Goal: Information Seeking & Learning: Find specific fact

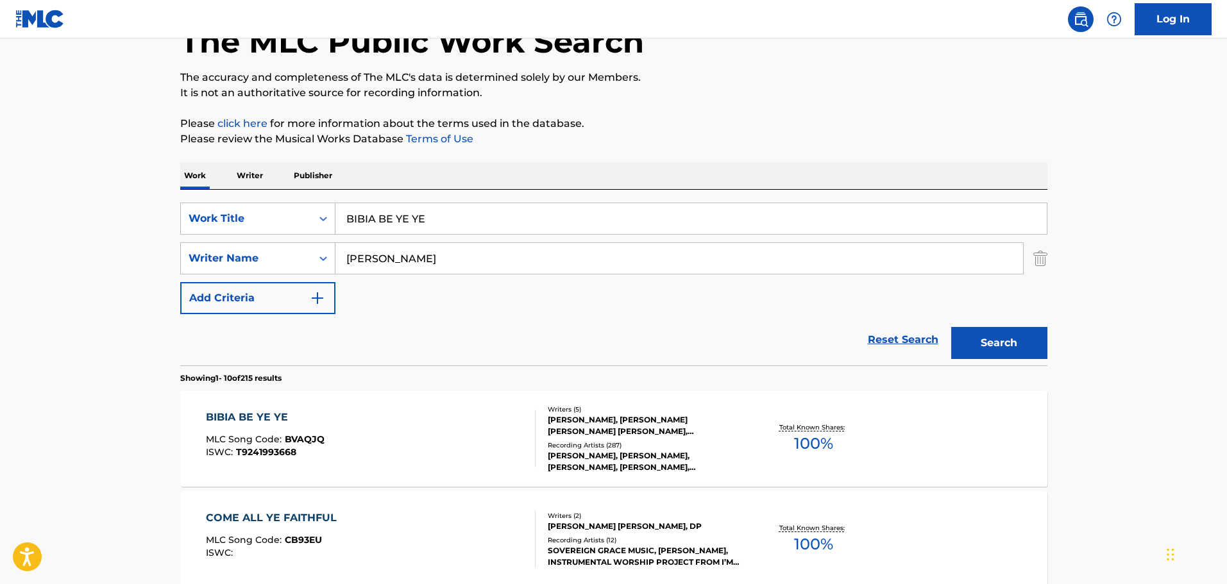
scroll to position [192, 0]
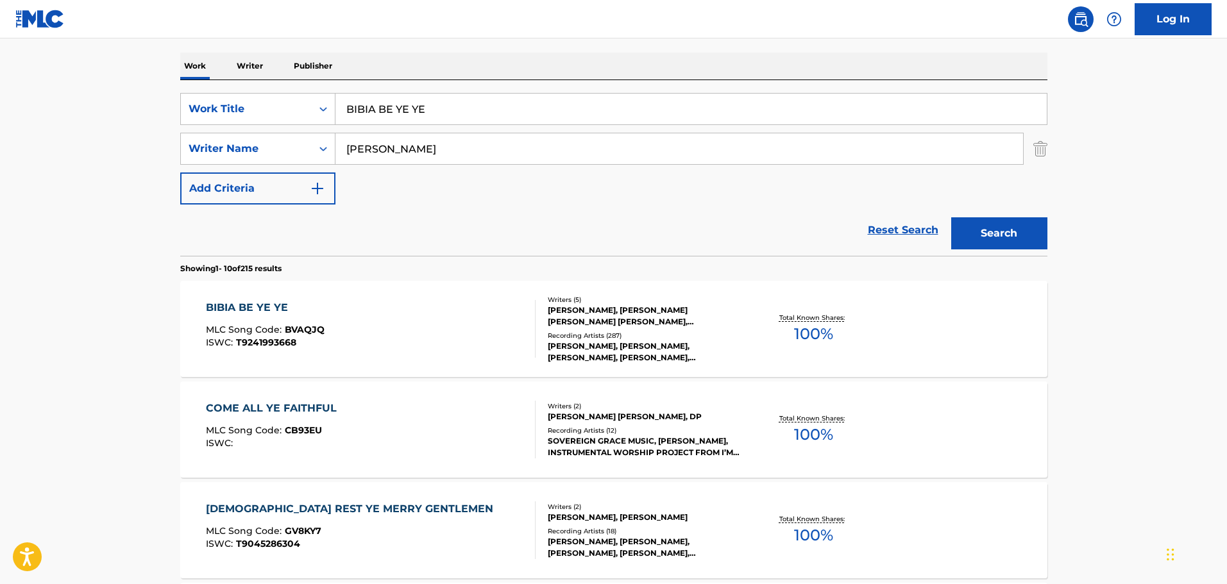
click at [360, 307] on div "BIBIA BE YE YE MLC Song Code : BVAQJQ ISWC : T9241993668" at bounding box center [371, 329] width 330 height 58
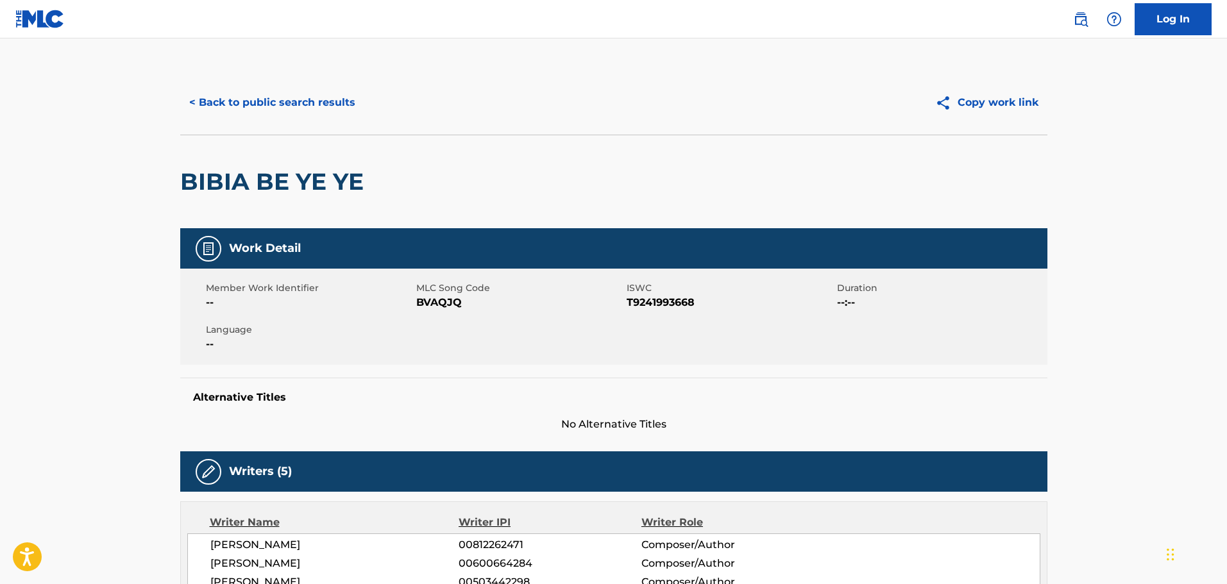
click at [282, 93] on button "< Back to public search results" at bounding box center [272, 103] width 184 height 32
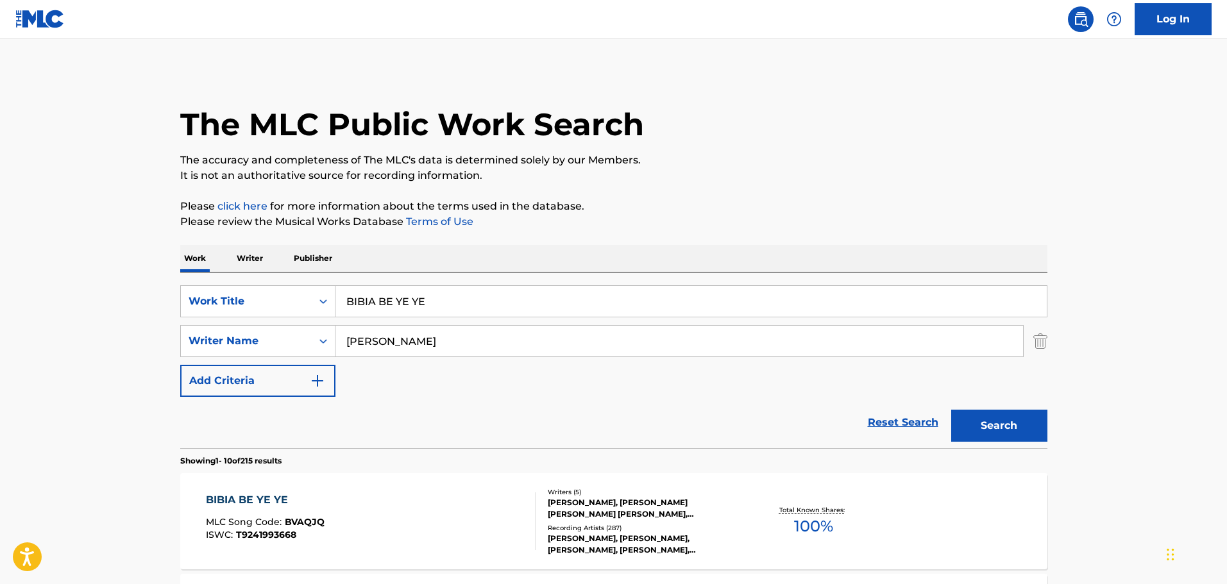
scroll to position [192, 0]
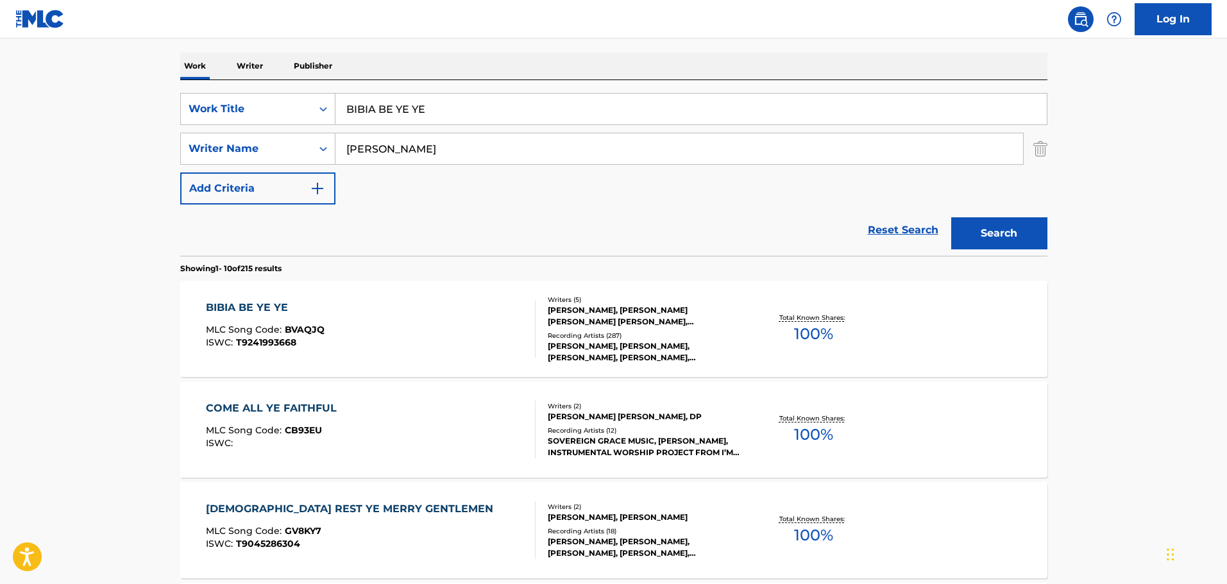
click at [381, 111] on input "BIBIA BE YE YE" at bounding box center [690, 109] width 711 height 31
paste input "REAKING UP"
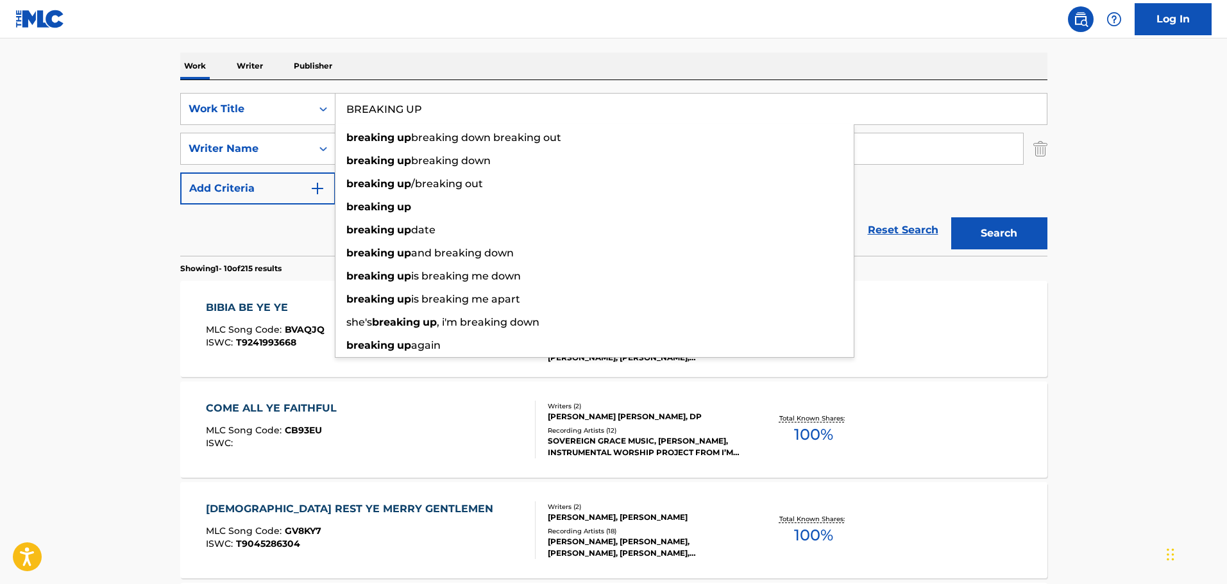
click at [1029, 230] on button "Search" at bounding box center [999, 233] width 96 height 32
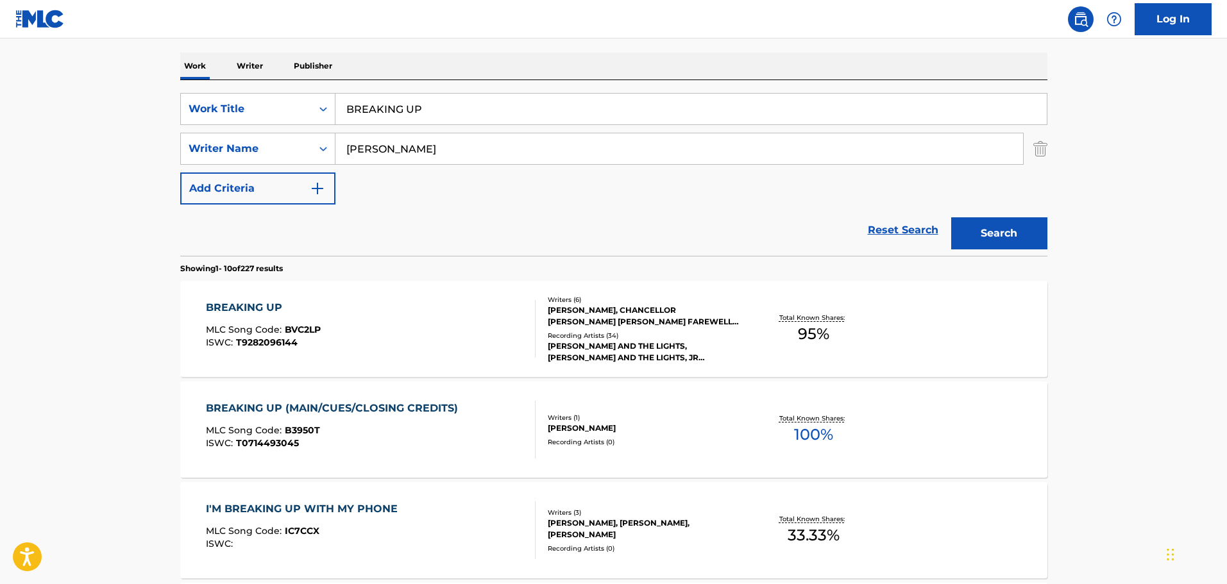
click at [377, 105] on input "BREAKING UP" at bounding box center [690, 109] width 711 height 31
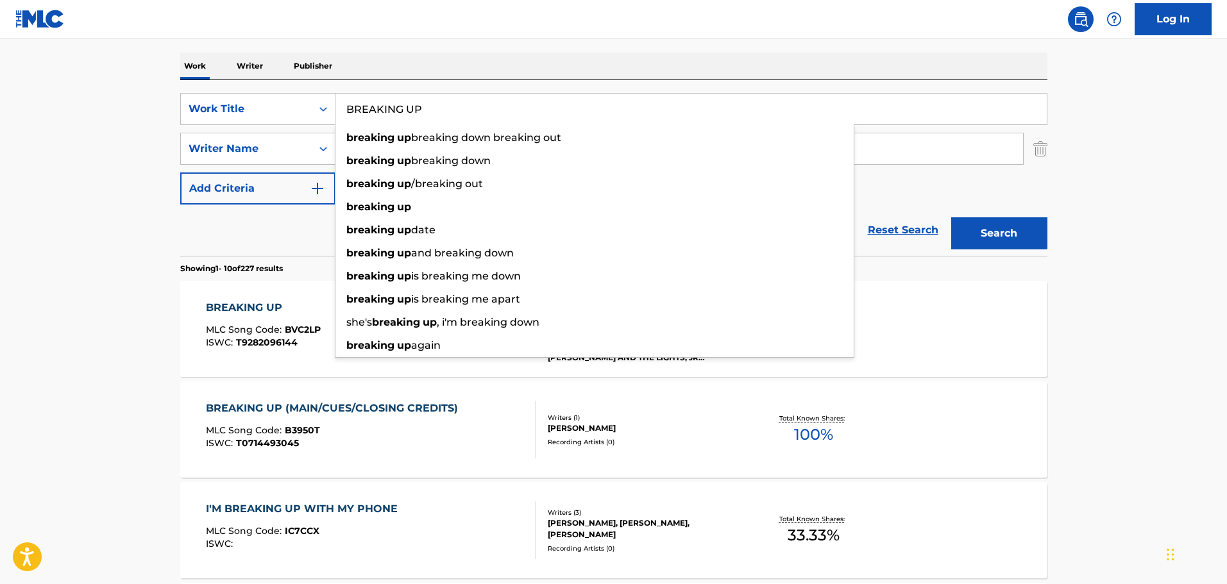
paste input "OTHER'S BLOOD"
type input "BROTHER'S BLOOD"
click at [1005, 233] on button "Search" at bounding box center [999, 233] width 96 height 32
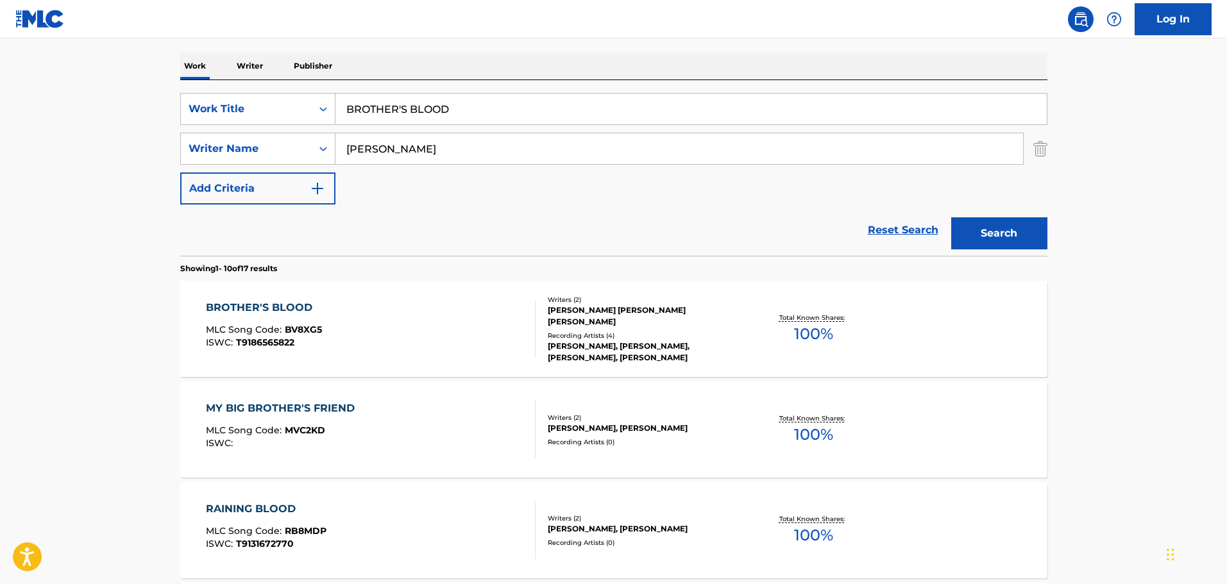
click at [294, 312] on div "BROTHER'S BLOOD" at bounding box center [264, 307] width 116 height 15
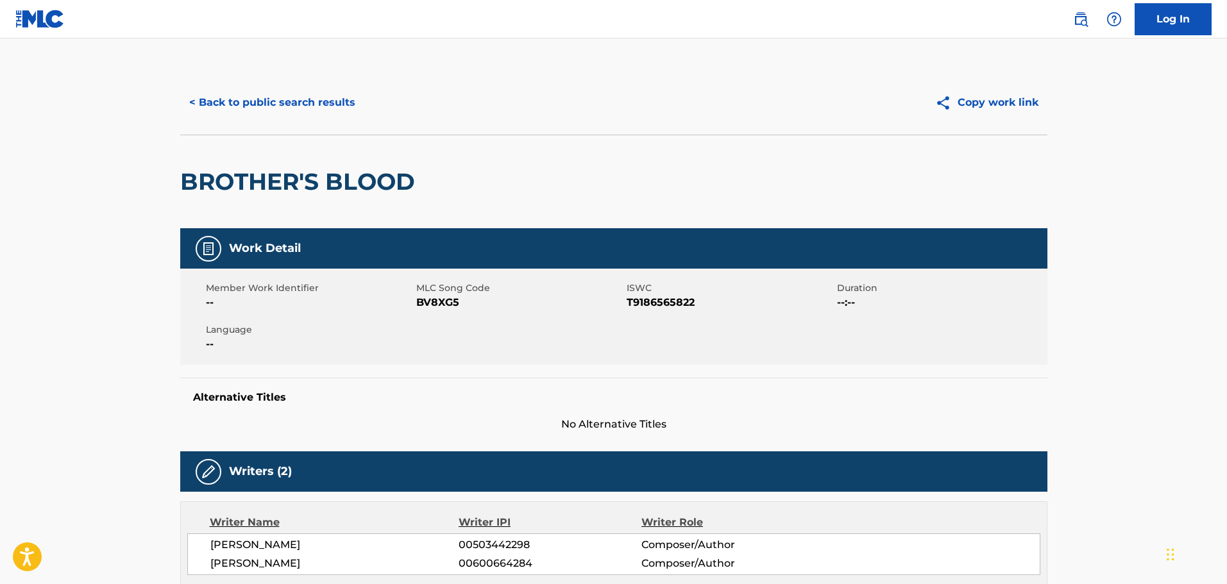
click at [307, 100] on button "< Back to public search results" at bounding box center [272, 103] width 184 height 32
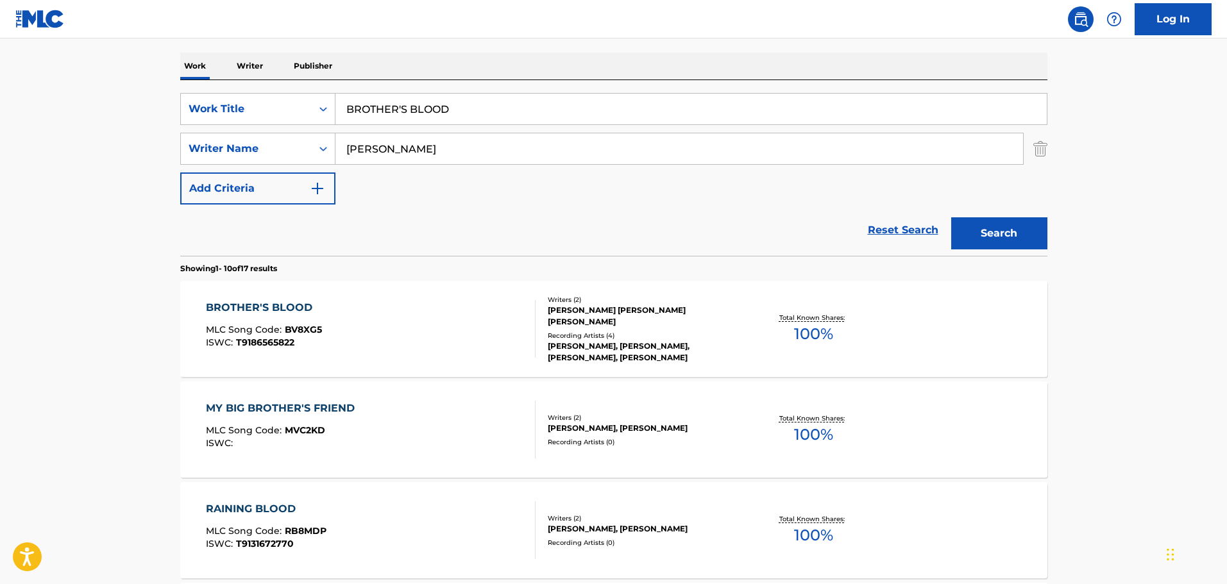
click at [380, 108] on input "BROTHER'S BLOOD" at bounding box center [690, 109] width 711 height 31
paste input "CAN'T STAY PARTY"
click at [1013, 229] on button "Search" at bounding box center [999, 233] width 96 height 32
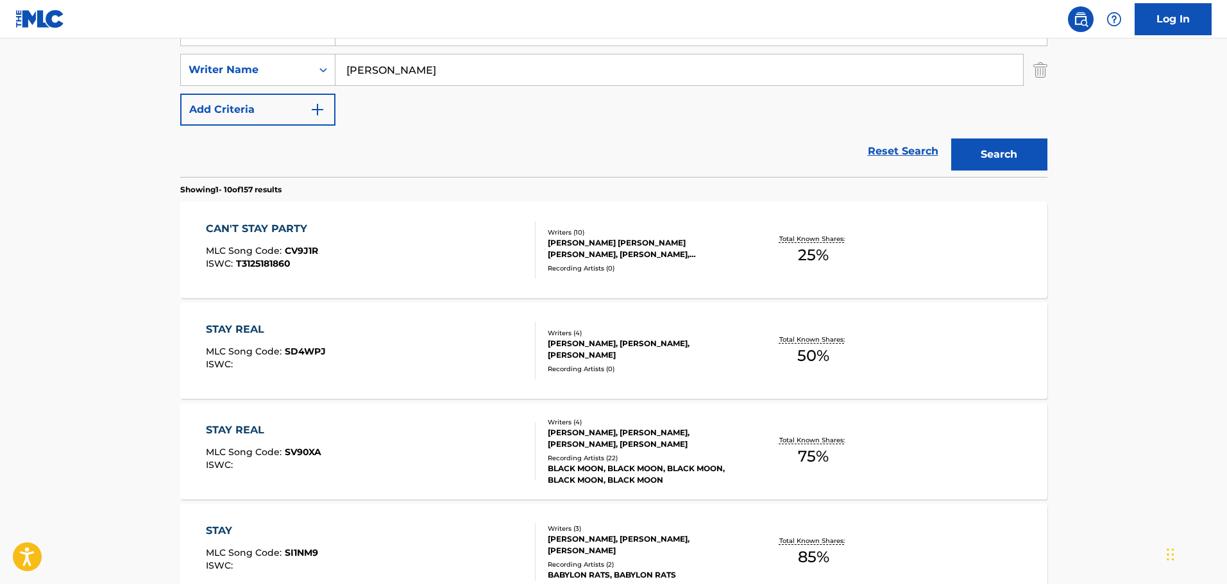
scroll to position [128, 0]
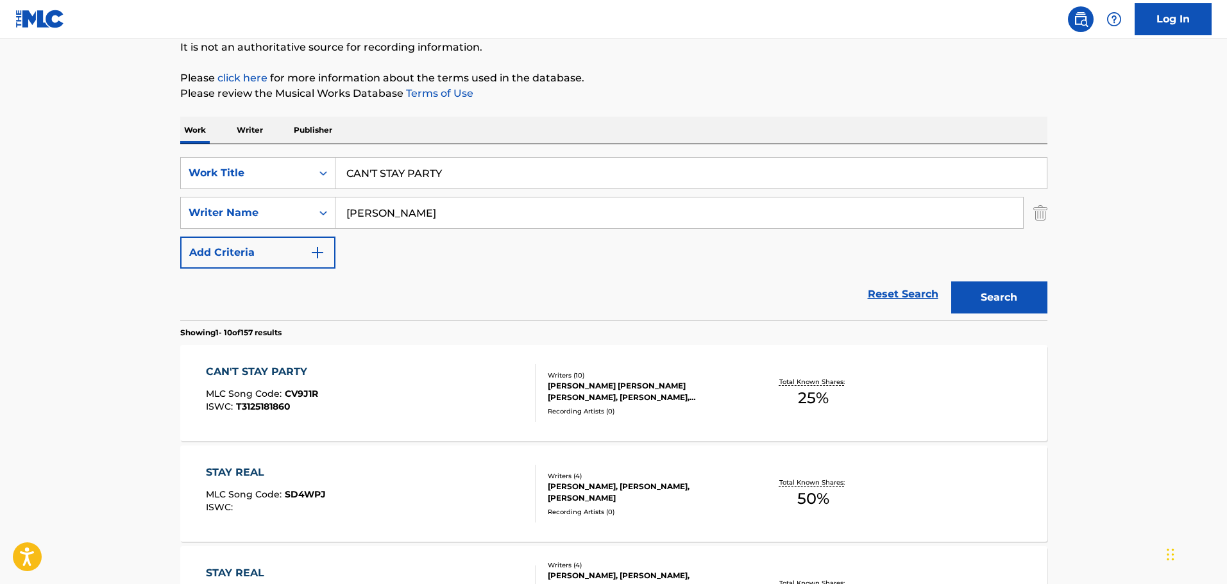
click at [421, 169] on input "CAN'T STAY PARTY" at bounding box center [690, 173] width 711 height 31
click at [951, 282] on button "Search" at bounding box center [999, 298] width 96 height 32
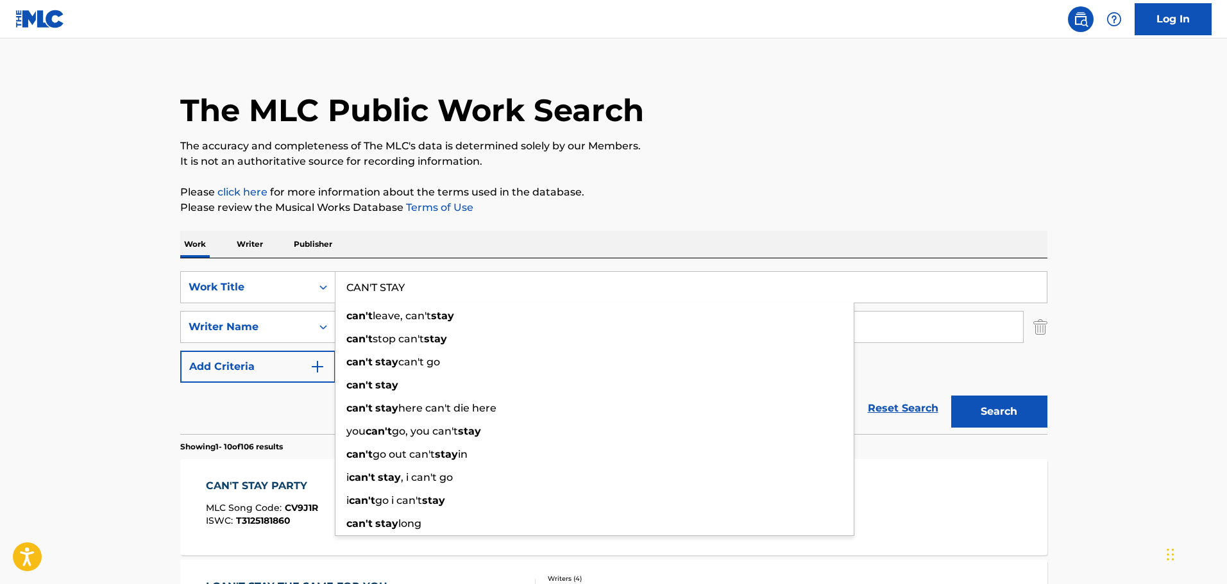
click at [847, 98] on div "The MLC Public Work Search" at bounding box center [613, 103] width 867 height 94
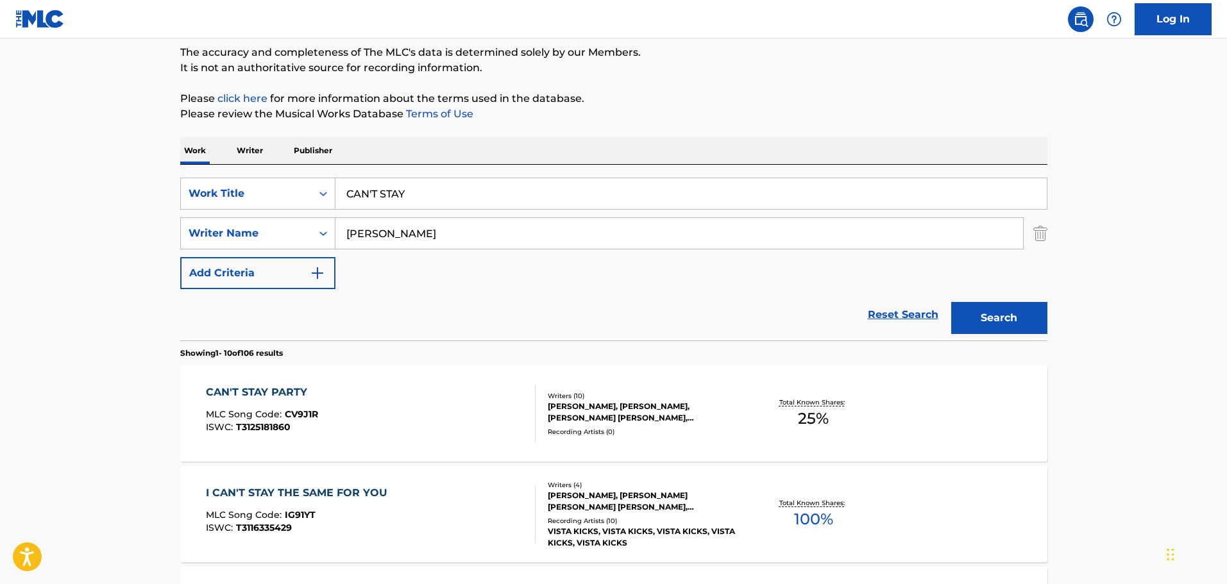
scroll to position [207, 0]
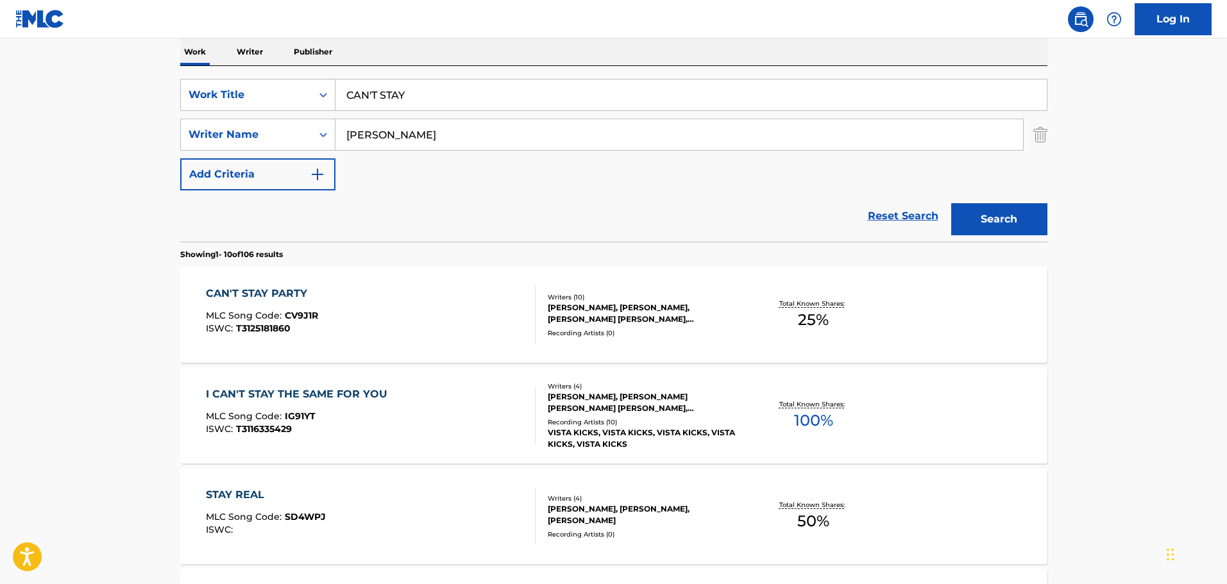
click at [353, 91] on input "CAN'T STAY" at bounding box center [690, 95] width 711 height 31
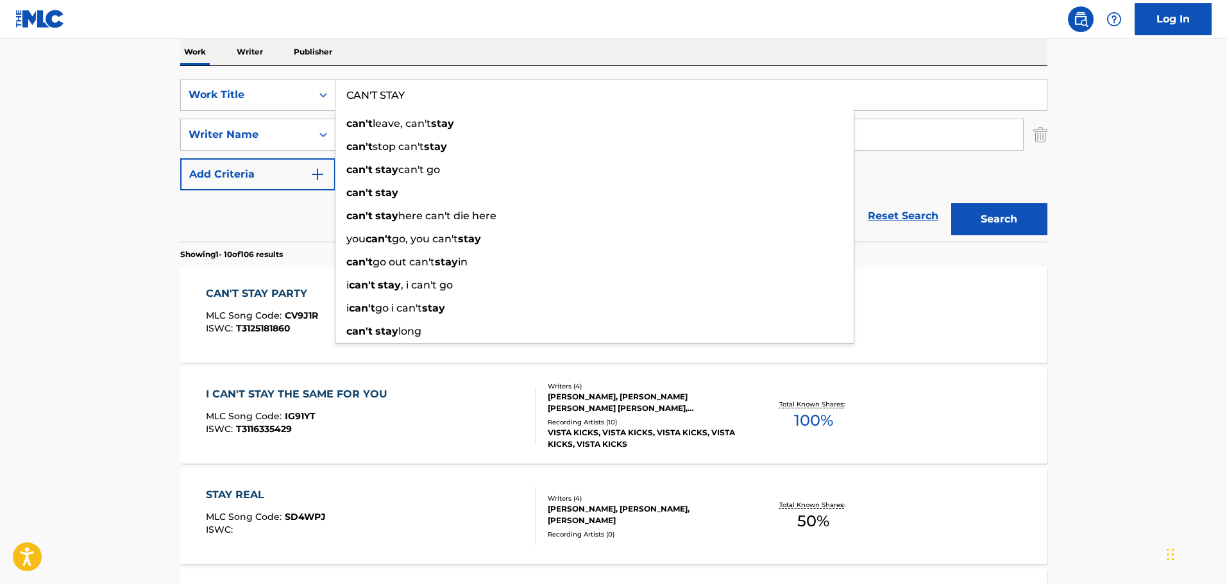
paste input "ELEBRATION"
click at [1016, 225] on button "Search" at bounding box center [999, 219] width 96 height 32
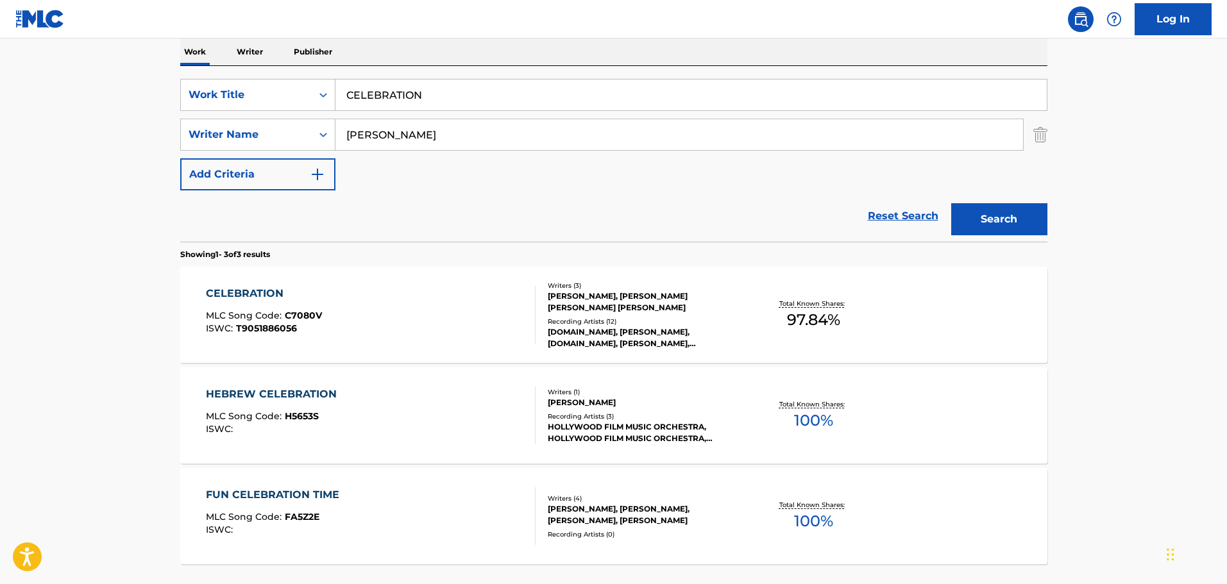
click at [405, 100] on input "CELEBRATION" at bounding box center [690, 95] width 711 height 31
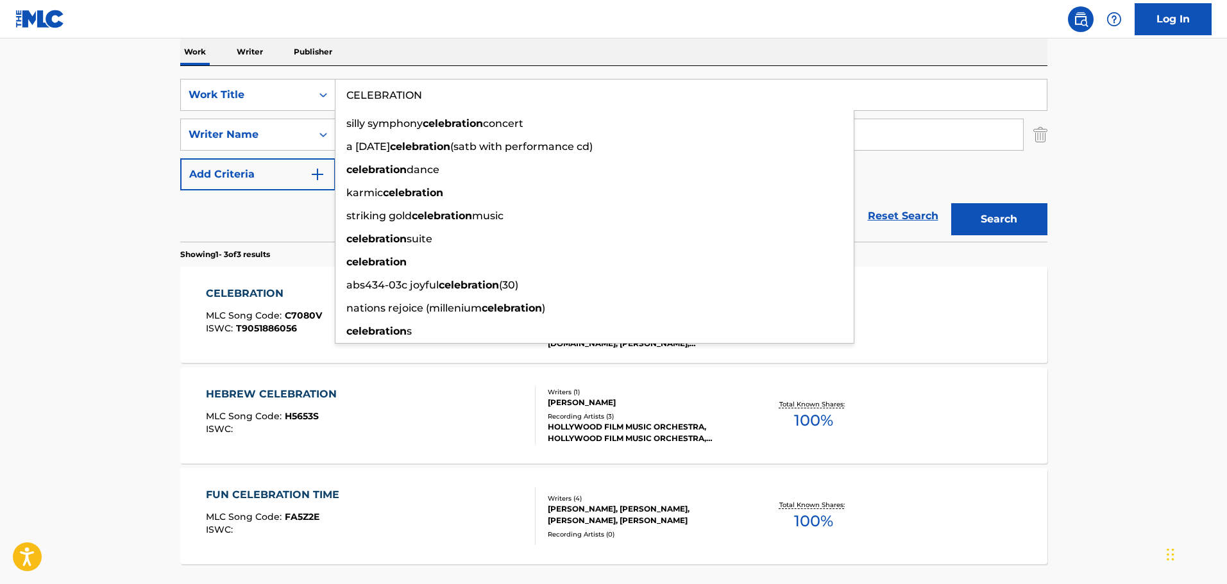
click at [405, 100] on input "CELEBRATION" at bounding box center [690, 95] width 711 height 31
paste input "OMEBACK"
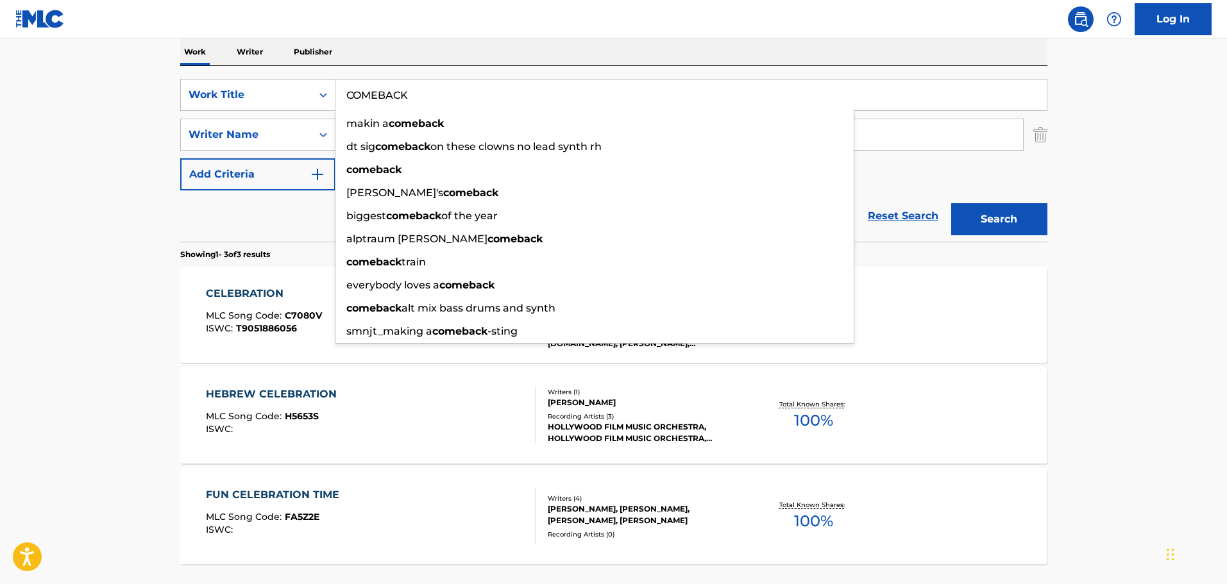
type input "COMEBACK"
click at [985, 225] on button "Search" at bounding box center [999, 219] width 96 height 32
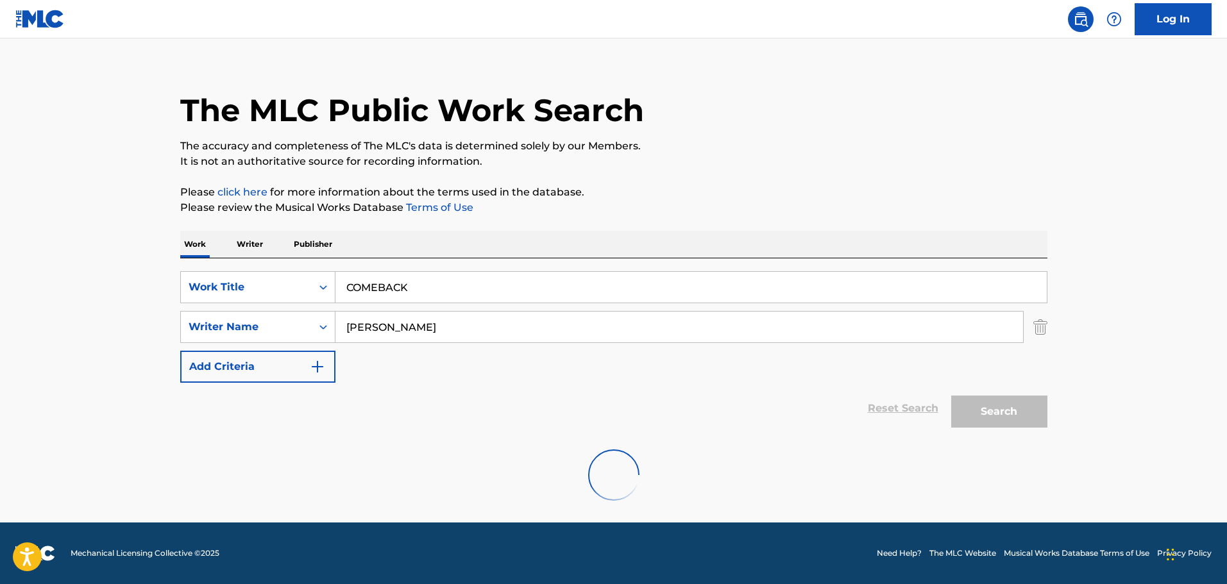
scroll to position [114, 0]
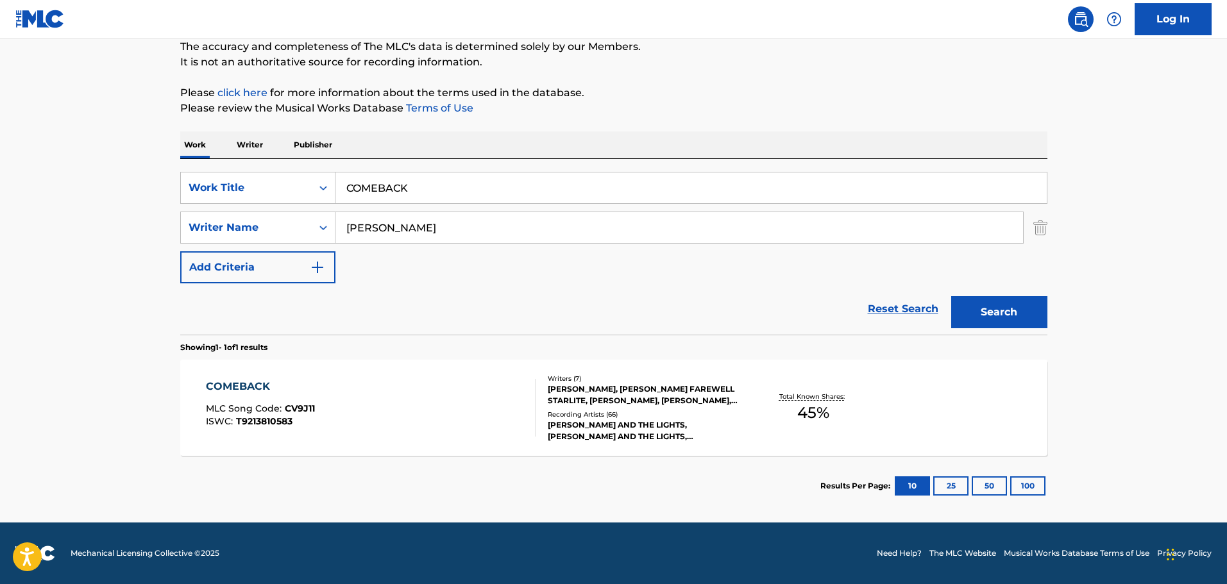
click at [418, 387] on div "COMEBACK MLC Song Code : CV9J11 ISWC : T9213810583" at bounding box center [371, 408] width 330 height 58
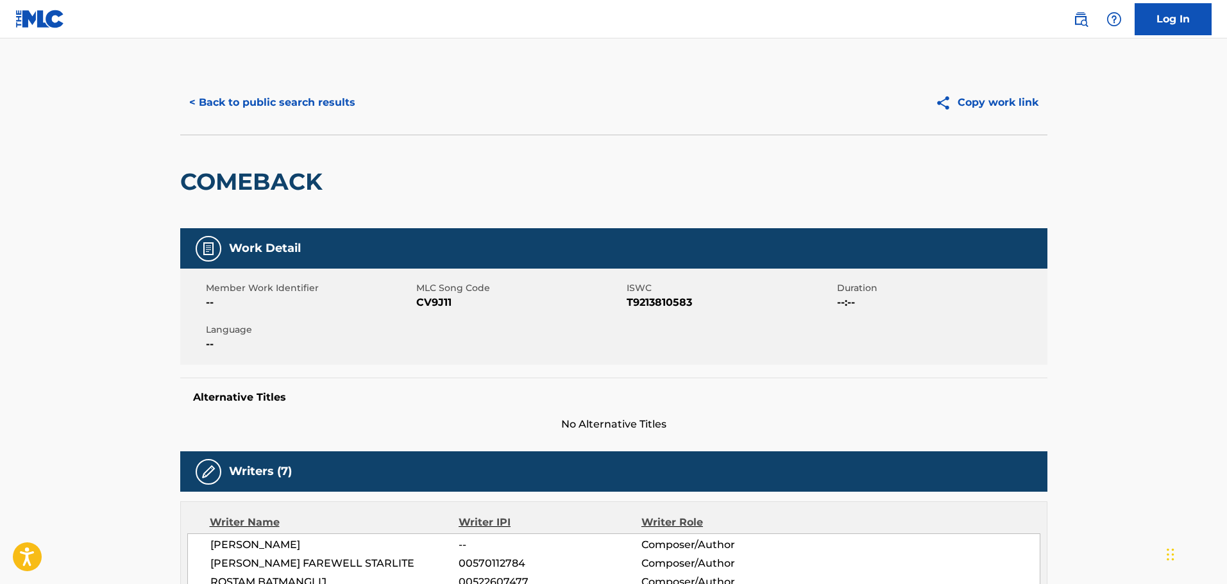
click at [312, 103] on button "< Back to public search results" at bounding box center [272, 103] width 184 height 32
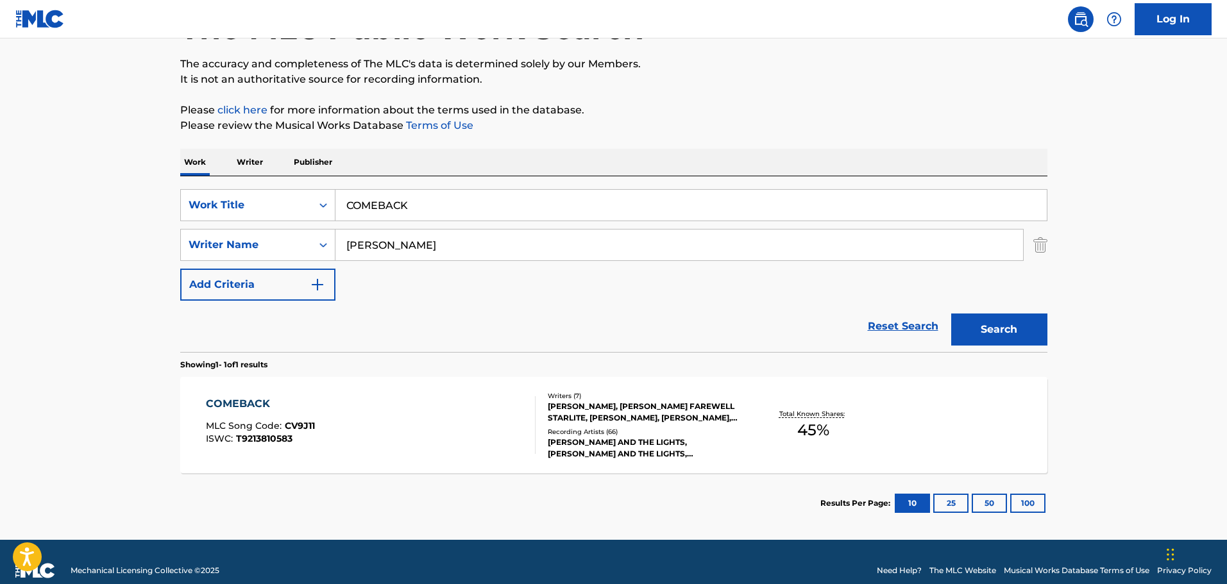
scroll to position [114, 0]
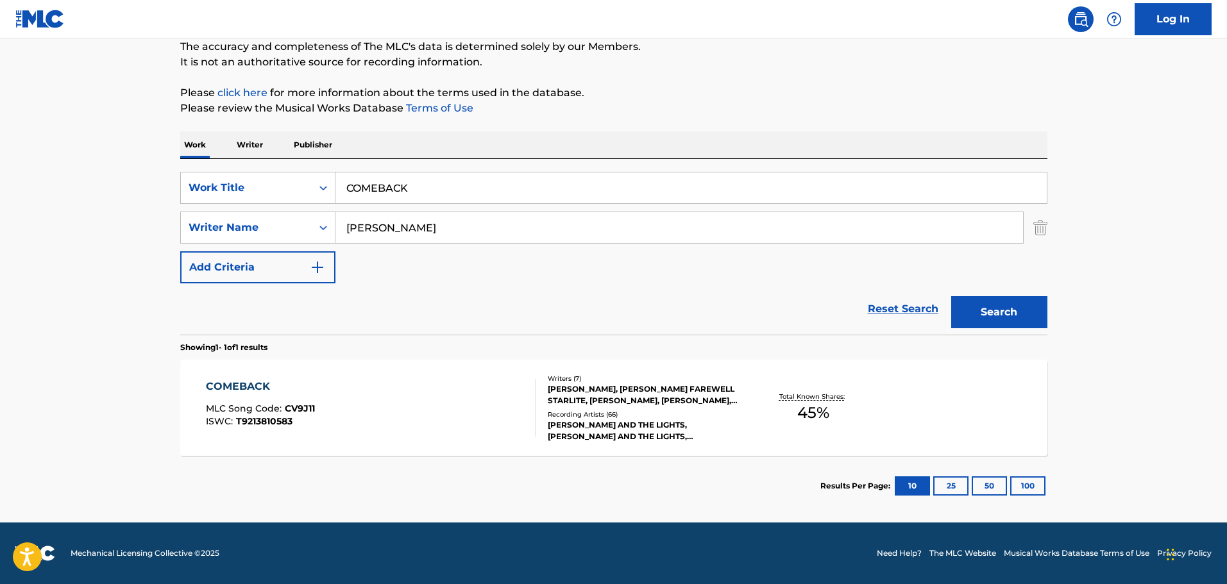
click at [392, 187] on input "COMEBACK" at bounding box center [690, 188] width 711 height 31
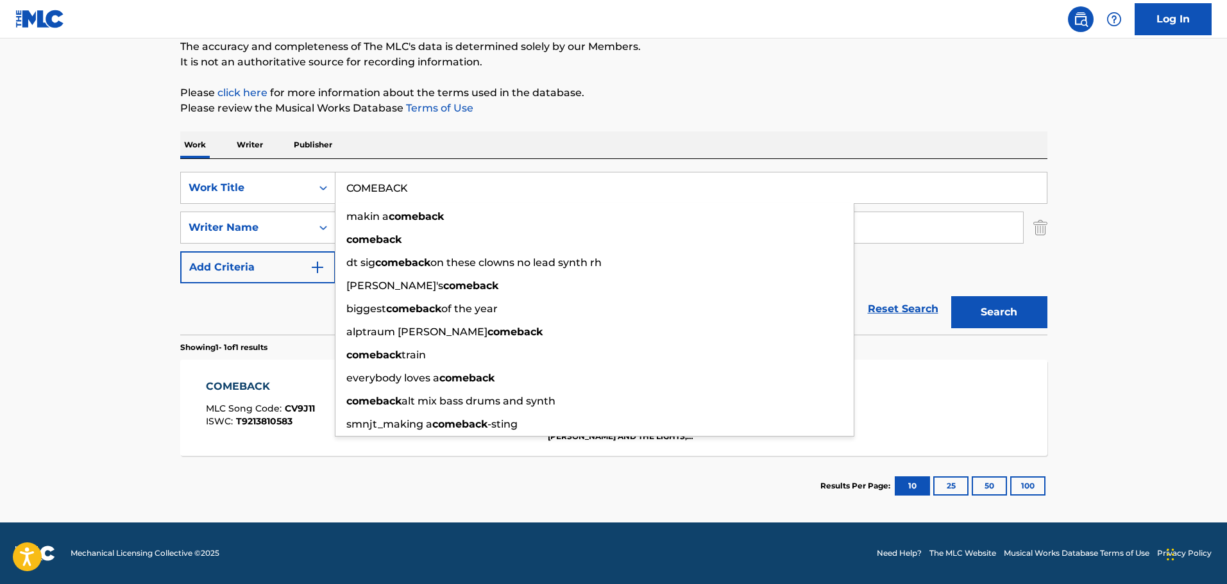
paste input "RAZY"
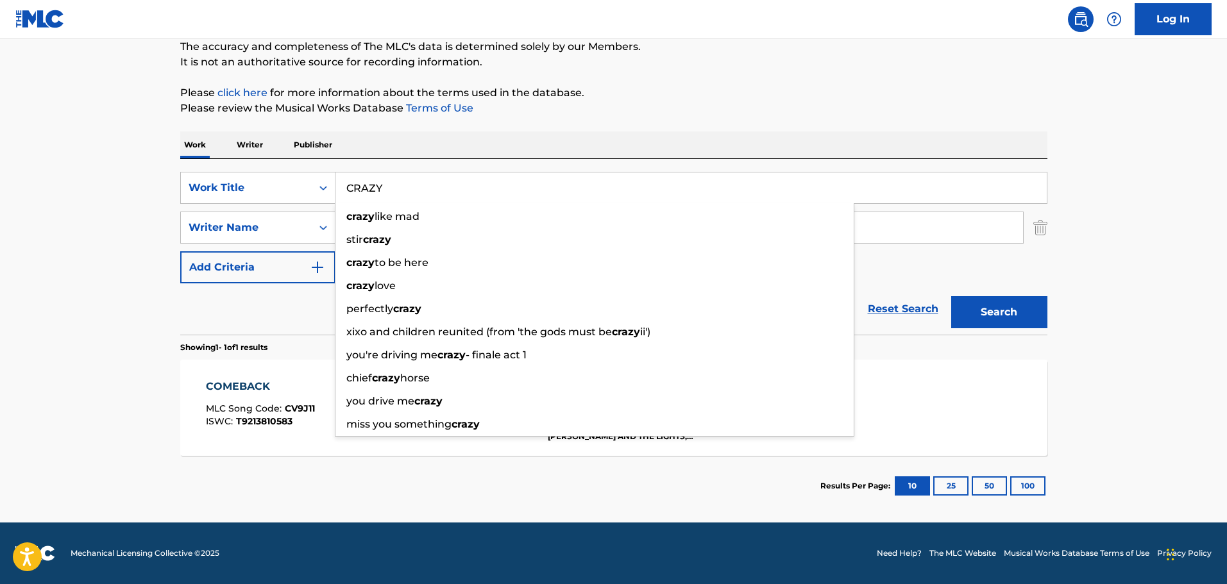
type input "CRAZY"
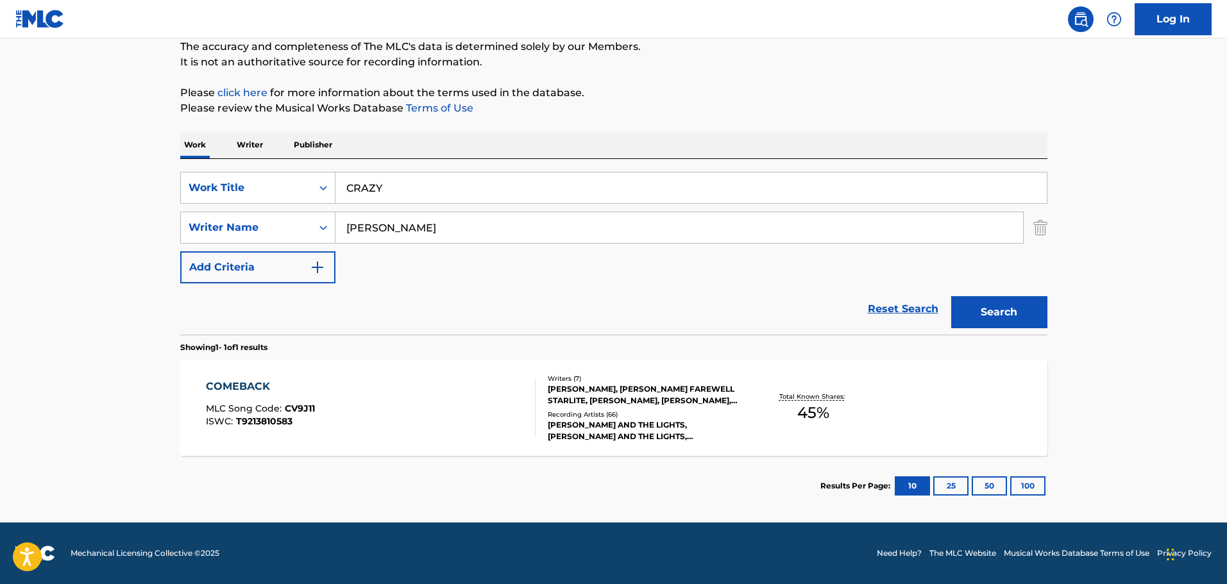
click at [659, 112] on p "Please review the Musical Works Database Terms of Use" at bounding box center [613, 108] width 867 height 15
click at [999, 309] on button "Search" at bounding box center [999, 312] width 96 height 32
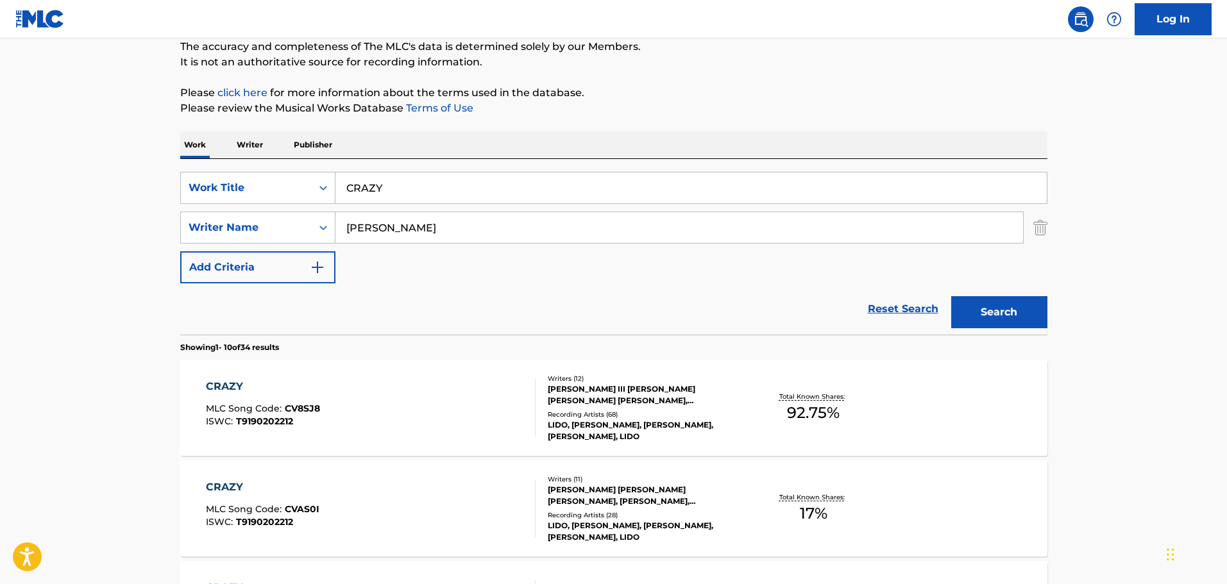
drag, startPoint x: 385, startPoint y: 225, endPoint x: 77, endPoint y: 225, distance: 307.9
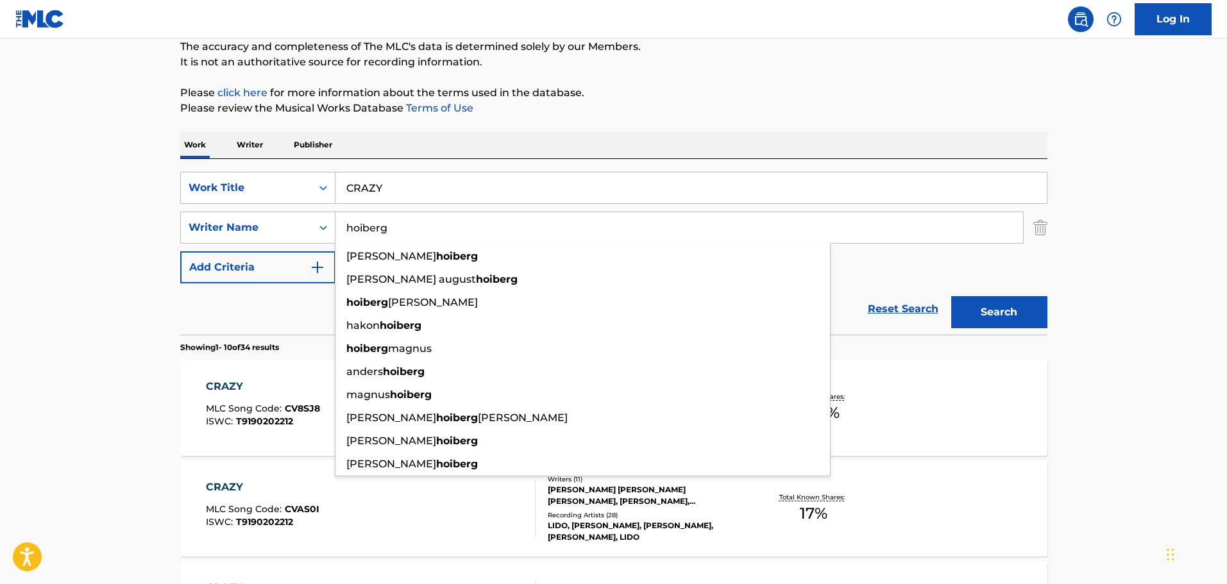
click at [951, 296] on button "Search" at bounding box center [999, 312] width 96 height 32
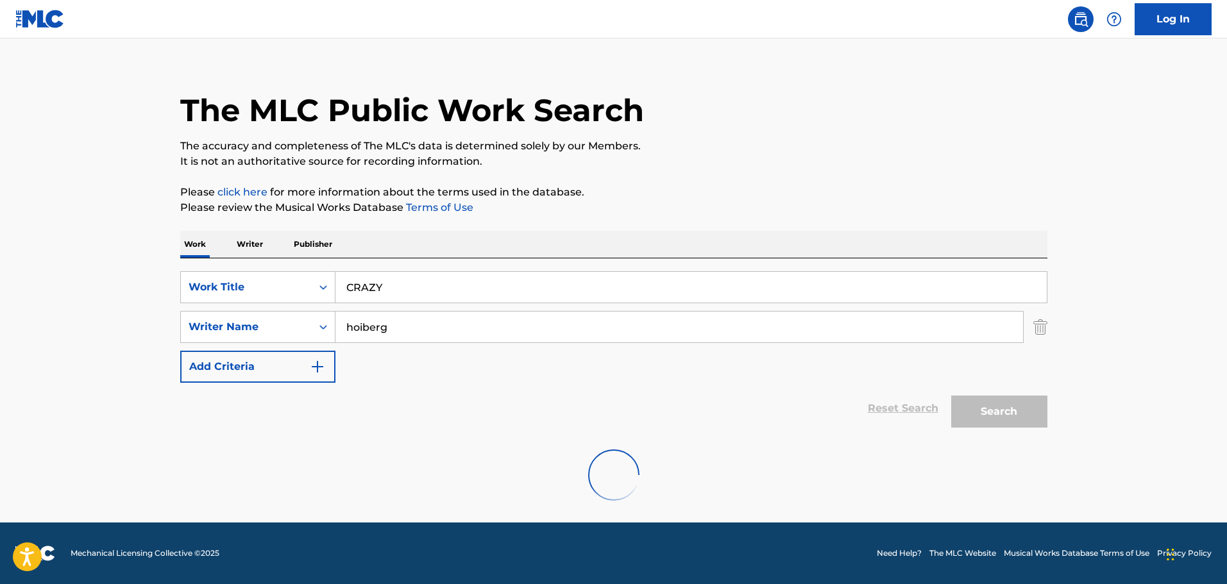
scroll to position [0, 0]
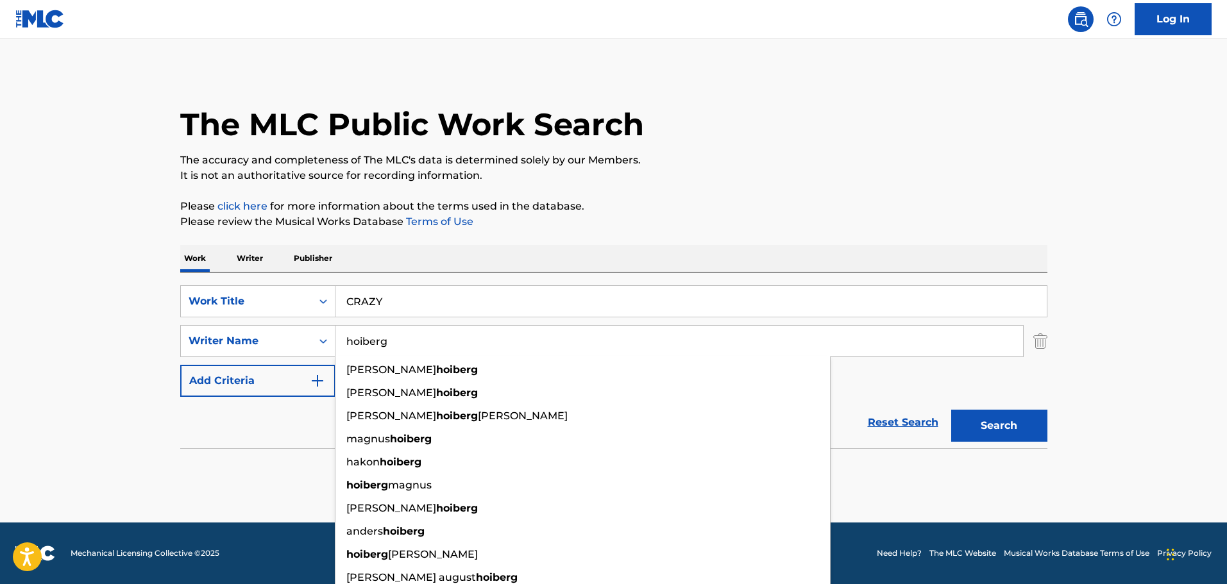
click at [1013, 422] on button "Search" at bounding box center [999, 426] width 96 height 32
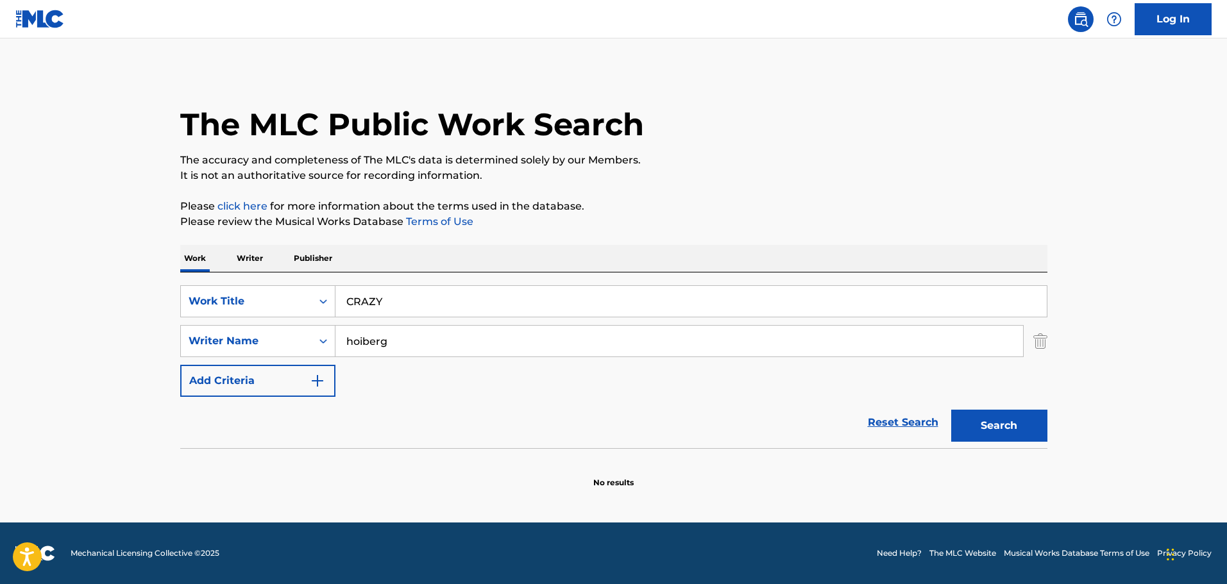
drag, startPoint x: 437, startPoint y: 339, endPoint x: 0, endPoint y: 294, distance: 439.1
click at [46, 305] on main "The MLC Public Work Search The accuracy and completeness of The MLC's data is d…" at bounding box center [613, 280] width 1227 height 484
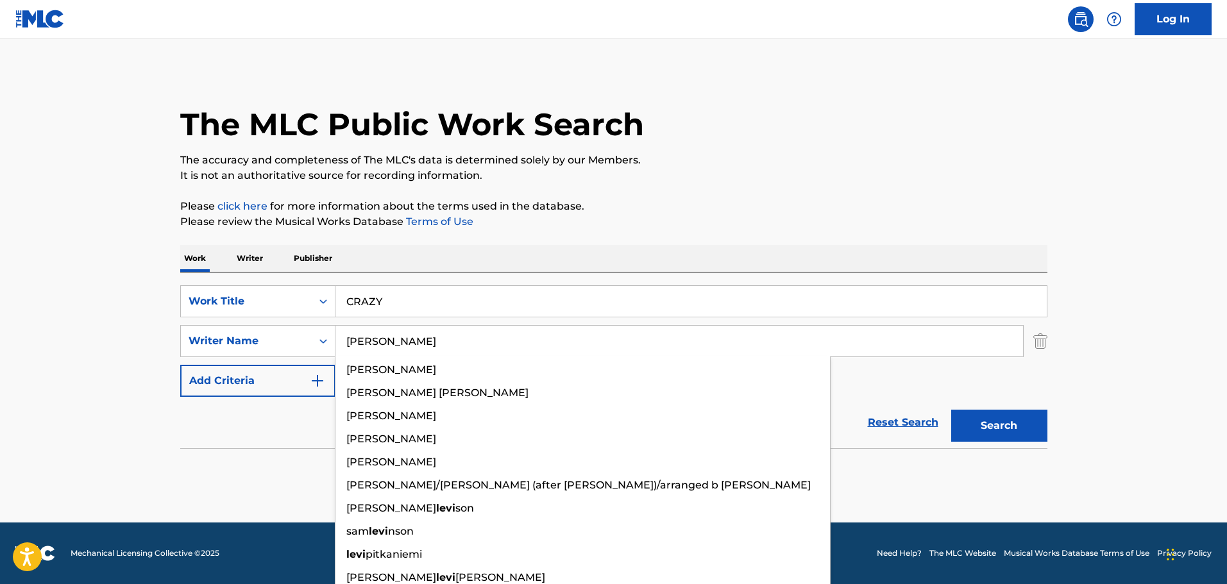
type input "[PERSON_NAME]"
click at [951, 410] on button "Search" at bounding box center [999, 426] width 96 height 32
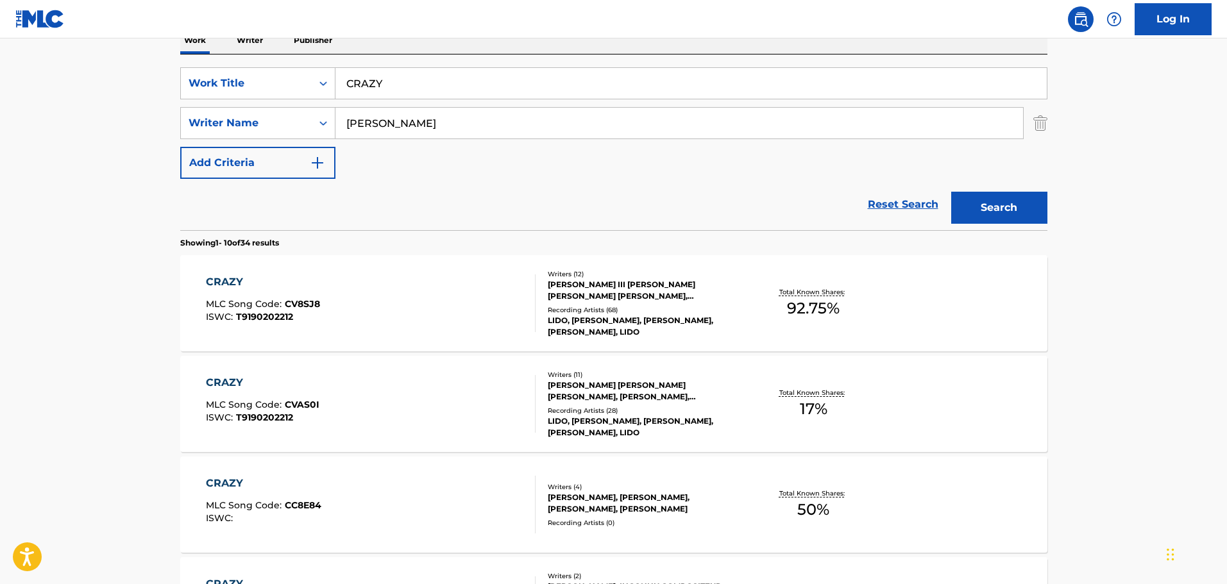
scroll to position [321, 0]
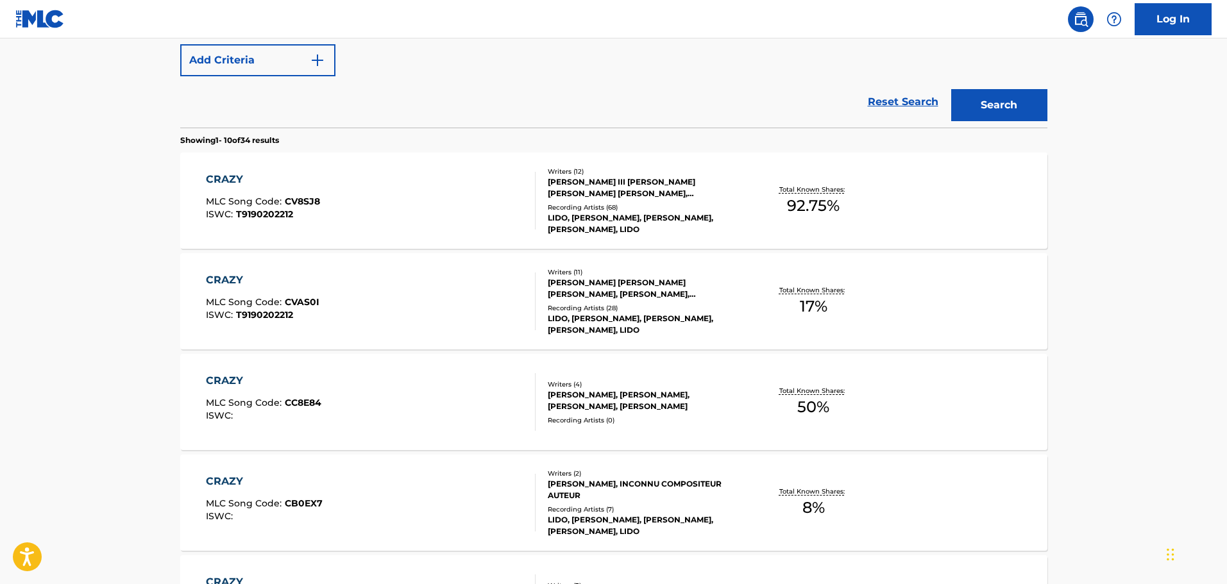
click at [464, 206] on div "CRAZY MLC Song Code : CV8SJ8 ISWC : T9190202212" at bounding box center [371, 201] width 330 height 58
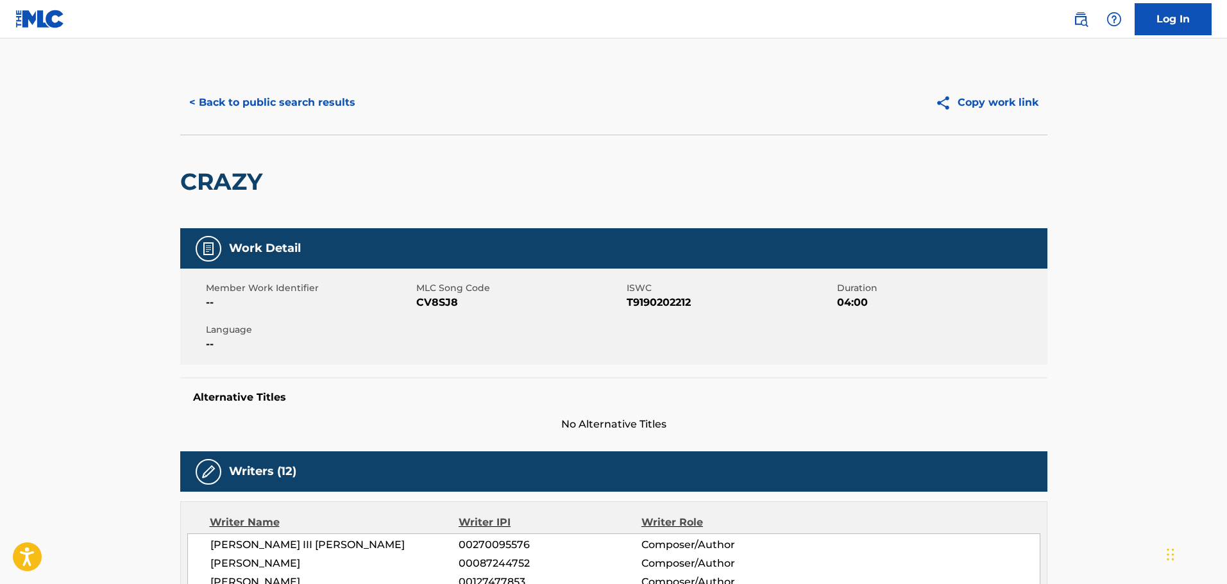
click at [198, 98] on button "< Back to public search results" at bounding box center [272, 103] width 184 height 32
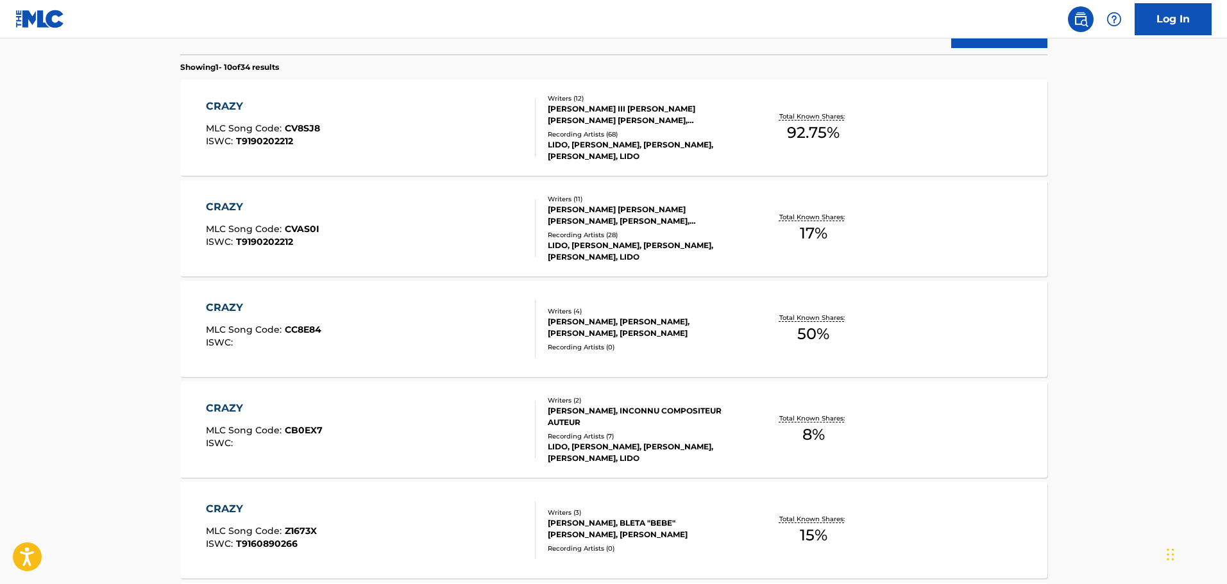
click at [410, 404] on div "CRAZY MLC Song Code : CB0EX7 ISWC :" at bounding box center [371, 430] width 330 height 58
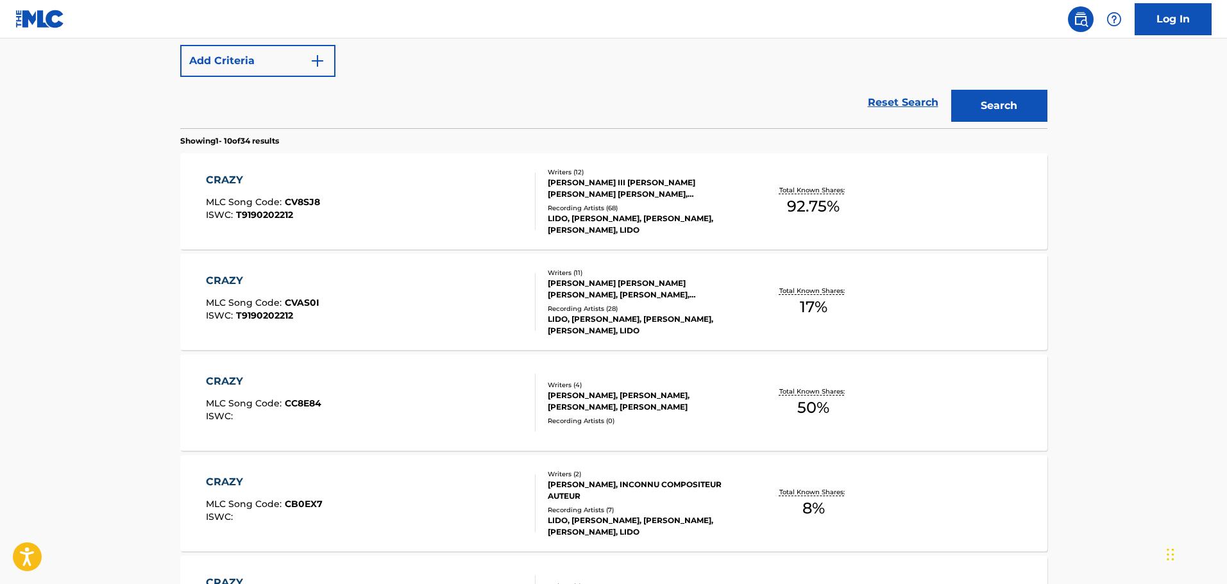
scroll to position [64, 0]
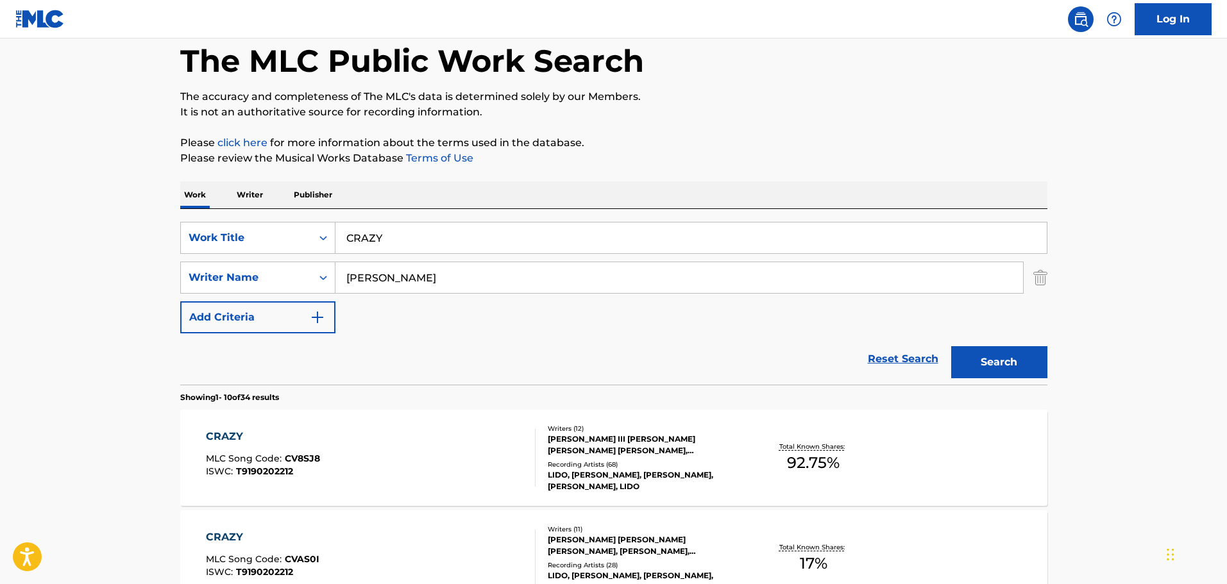
click at [369, 241] on input "CRAZY" at bounding box center [690, 238] width 711 height 31
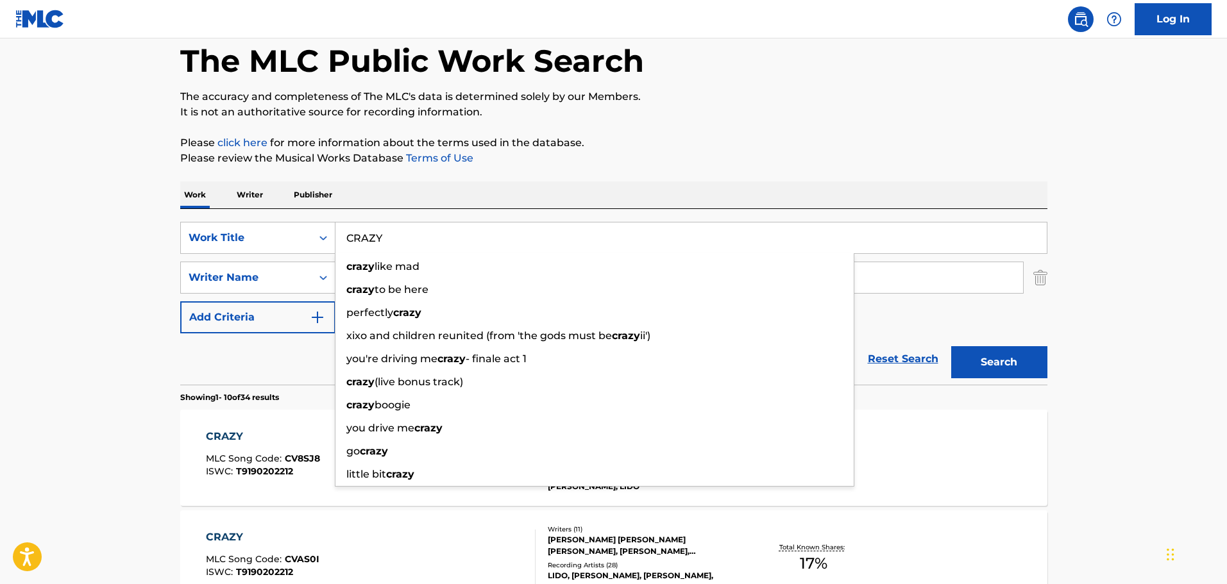
paste input "DANCE ALONE"
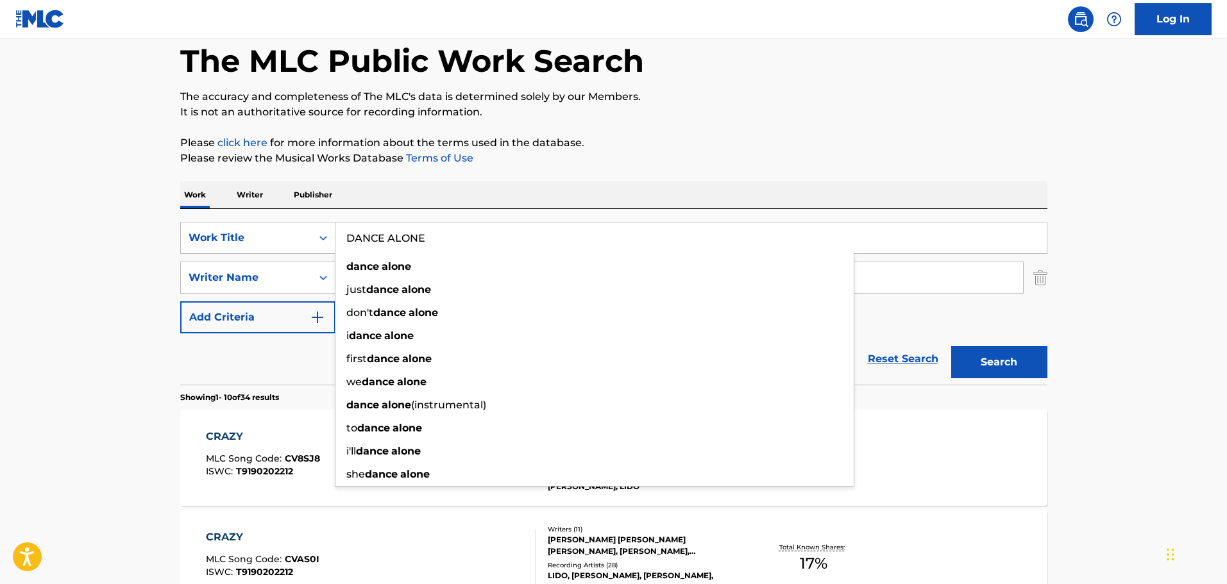
type input "DANCE ALONE"
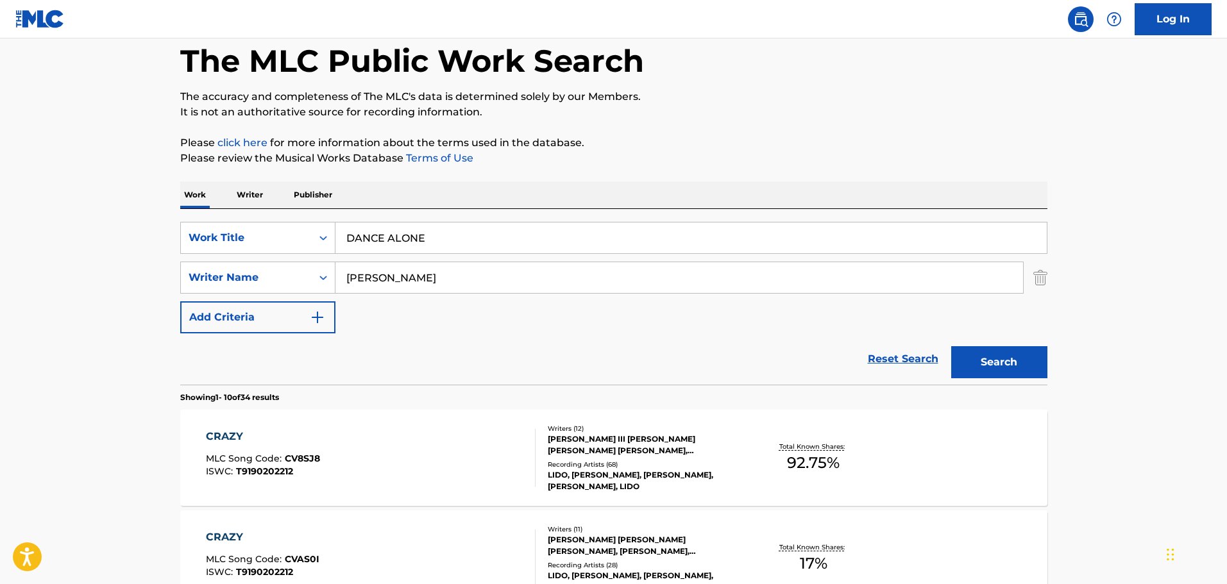
click at [998, 369] on button "Search" at bounding box center [999, 362] width 96 height 32
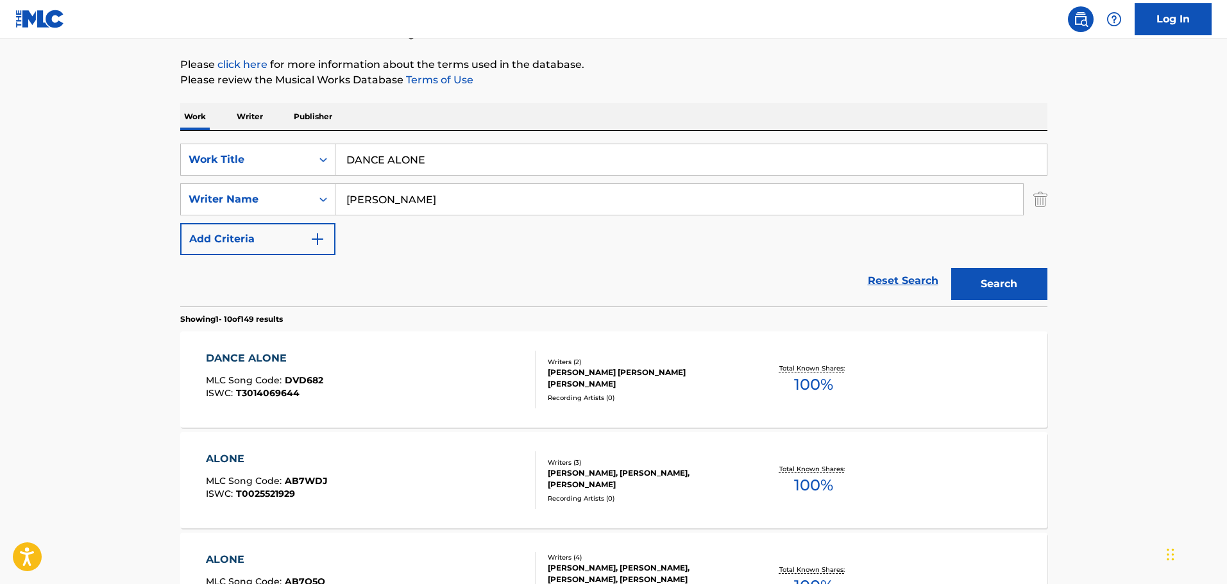
scroll to position [256, 0]
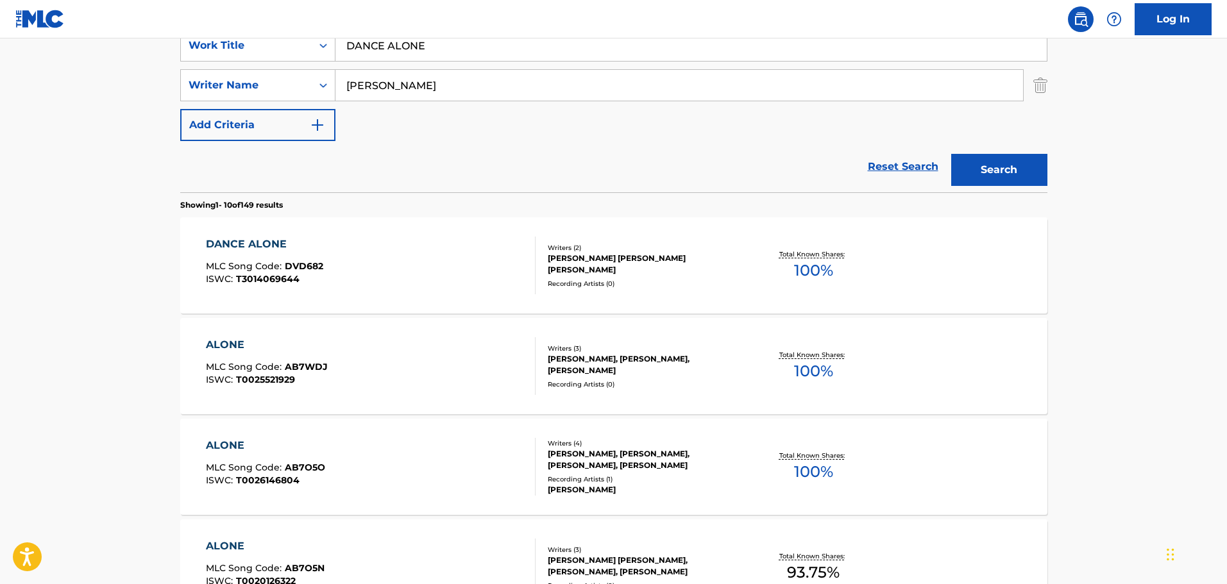
click at [365, 257] on div "DANCE ALONE MLC Song Code : DVD682 ISWC : T3014069644" at bounding box center [371, 266] width 330 height 58
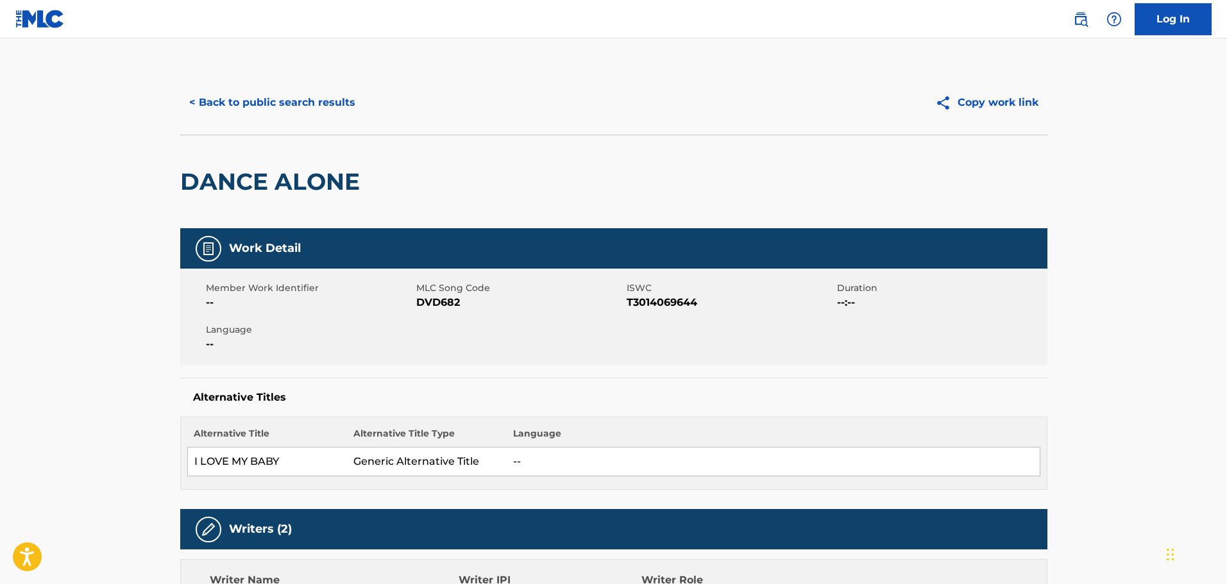
click at [315, 106] on button "< Back to public search results" at bounding box center [272, 103] width 184 height 32
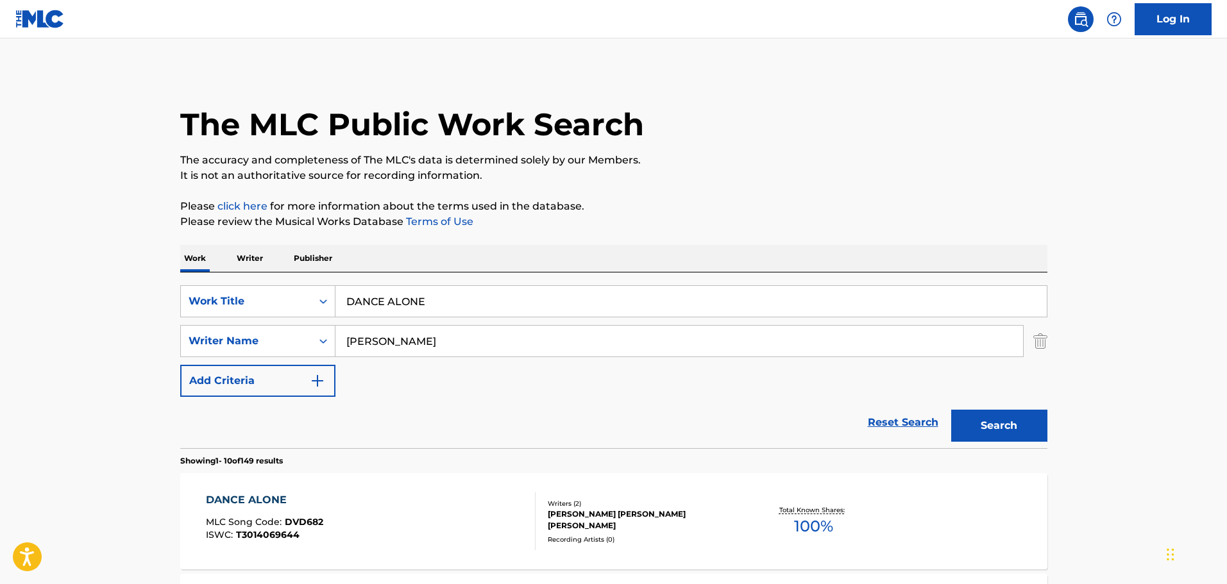
scroll to position [256, 0]
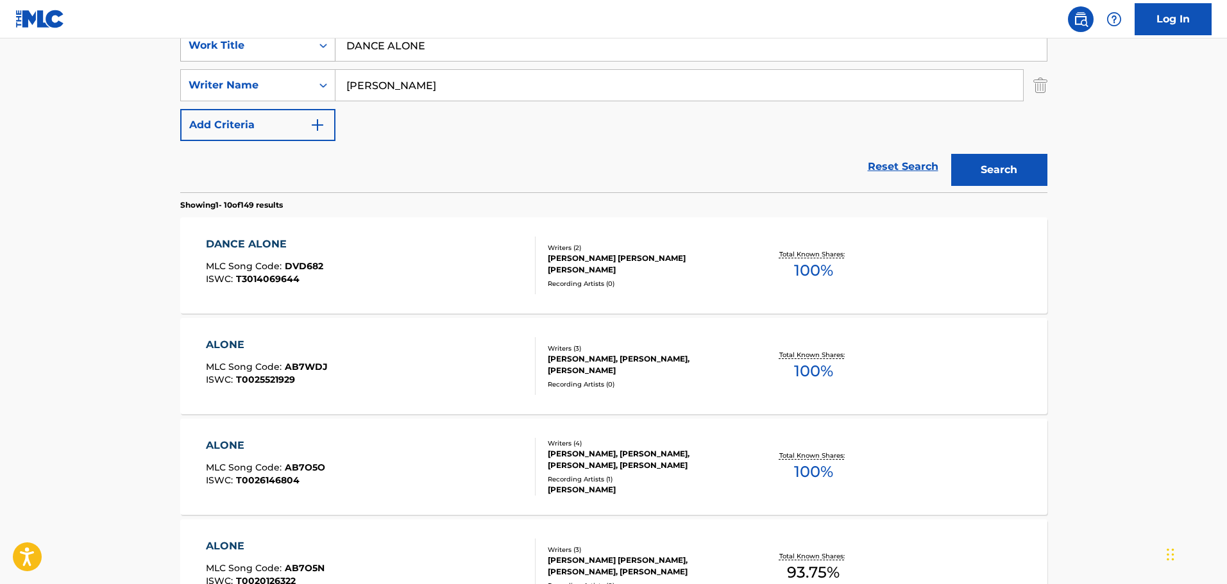
drag, startPoint x: 456, startPoint y: 46, endPoint x: 327, endPoint y: 45, distance: 129.6
click at [327, 45] on div "SearchWithCriteria24b3284d-daa6-4fb3-a743-5218697e8b0c Work Title DANCE ALONE" at bounding box center [613, 46] width 867 height 32
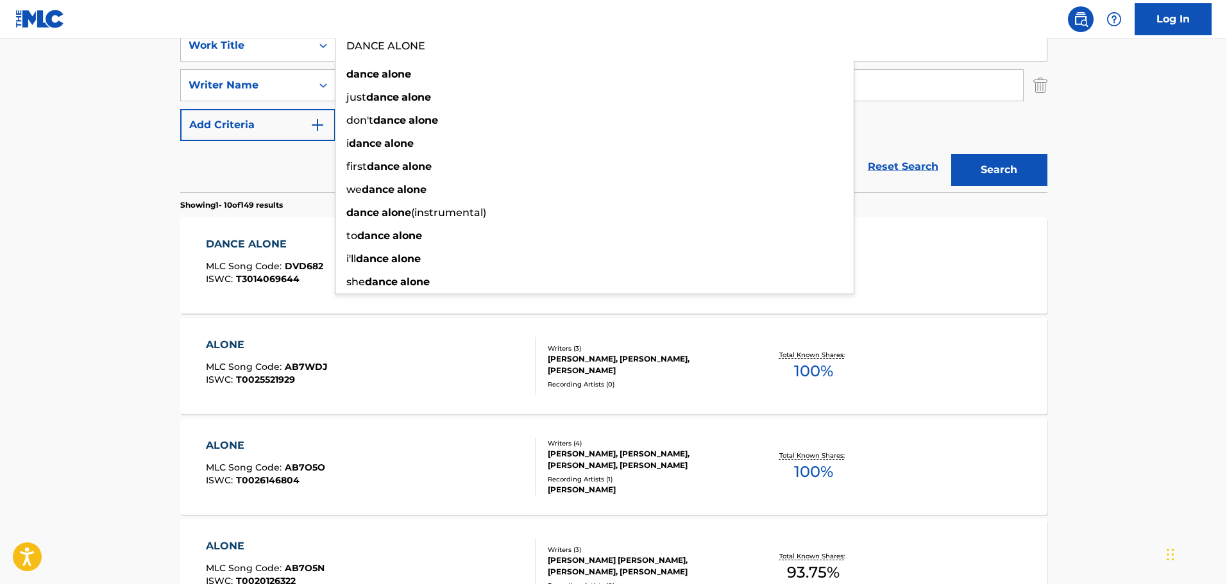
paste input "IV"
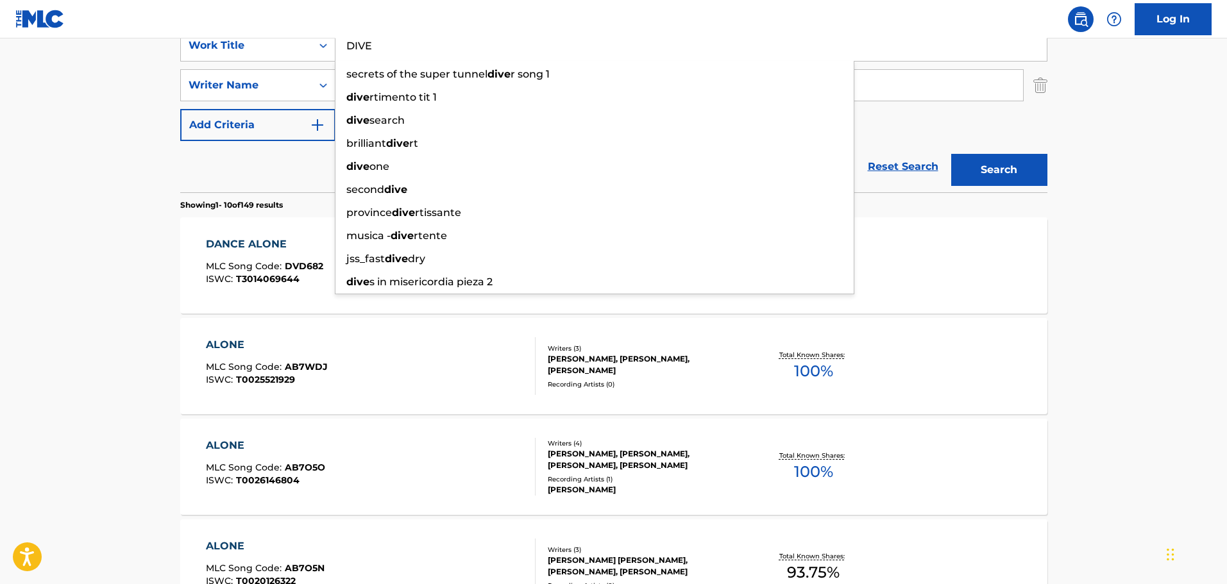
click at [1003, 165] on button "Search" at bounding box center [999, 170] width 96 height 32
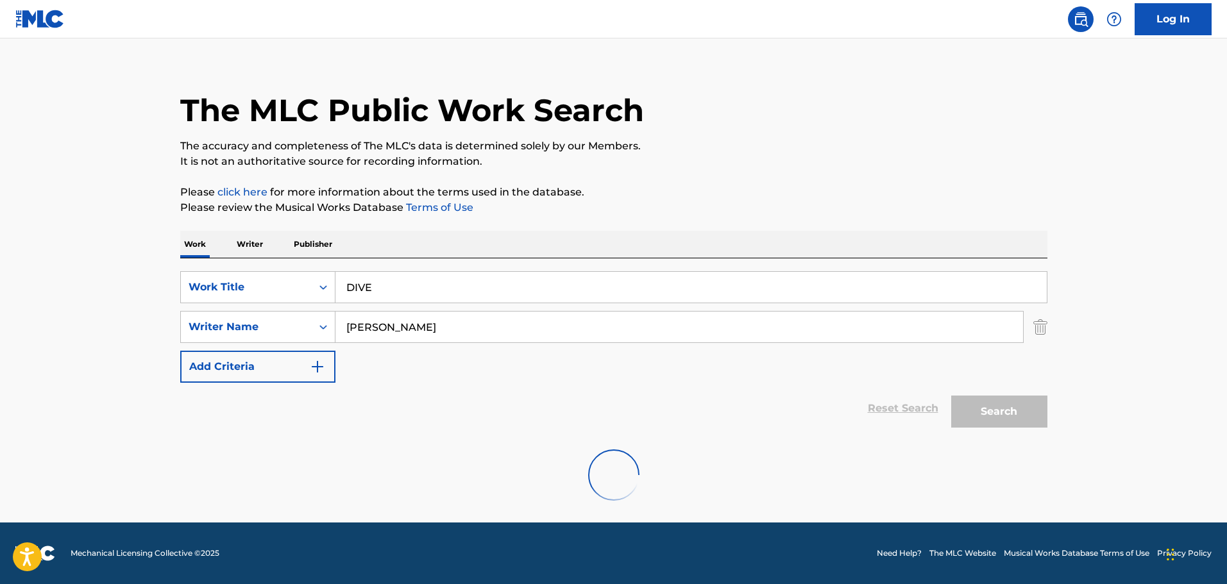
scroll to position [114, 0]
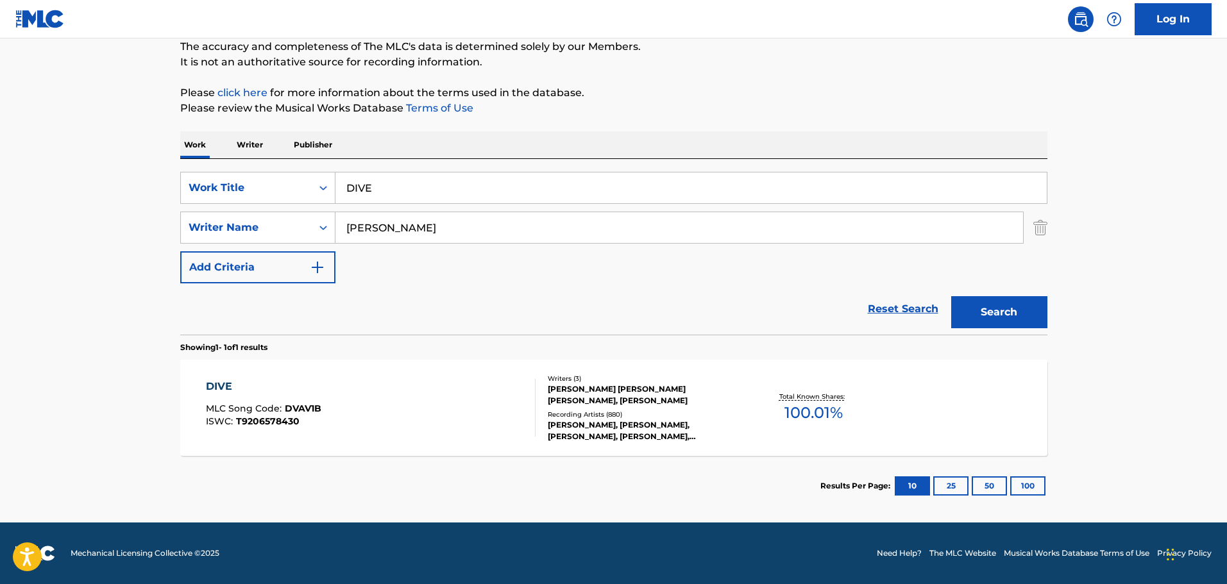
click at [355, 191] on input "DIVE" at bounding box center [690, 188] width 711 height 31
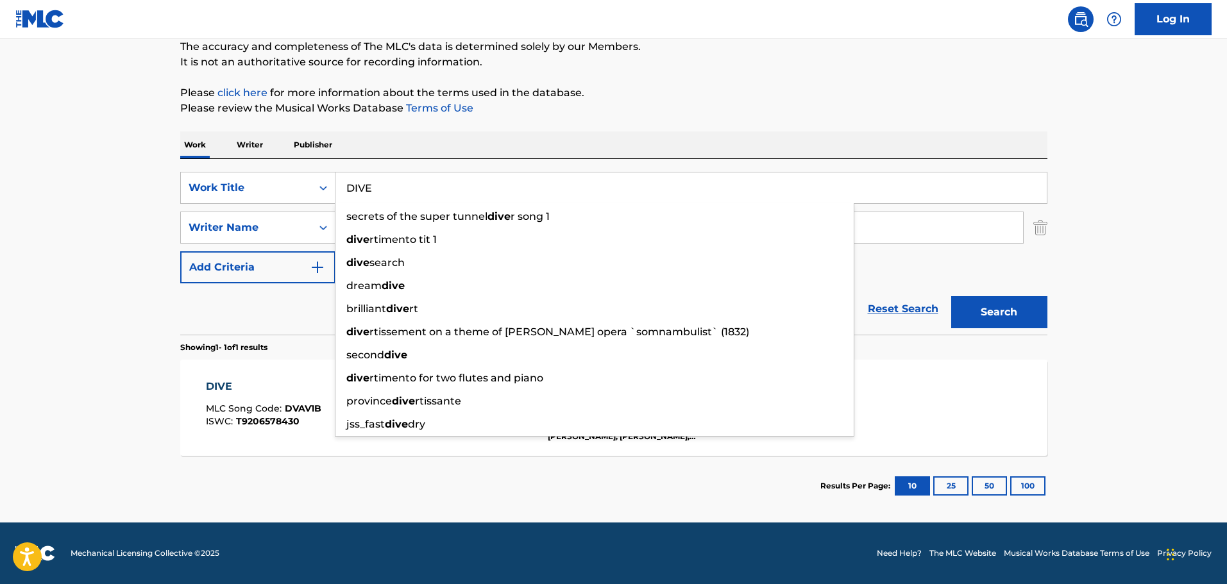
paste input "EUROPA POOLS"
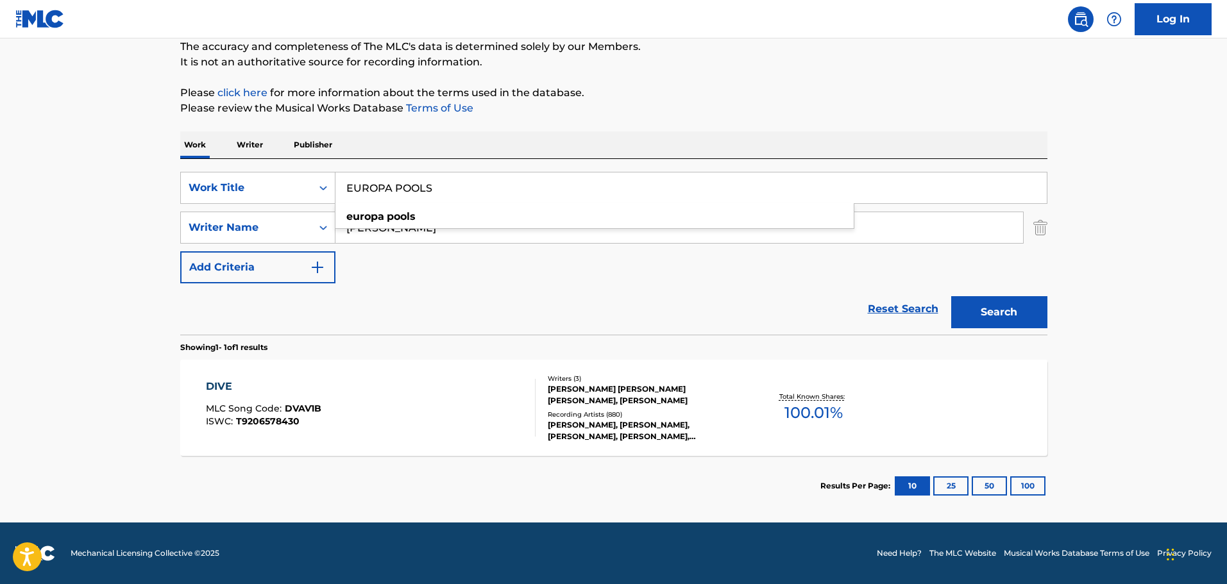
type input "EUROPA POOLS"
click at [980, 311] on button "Search" at bounding box center [999, 312] width 96 height 32
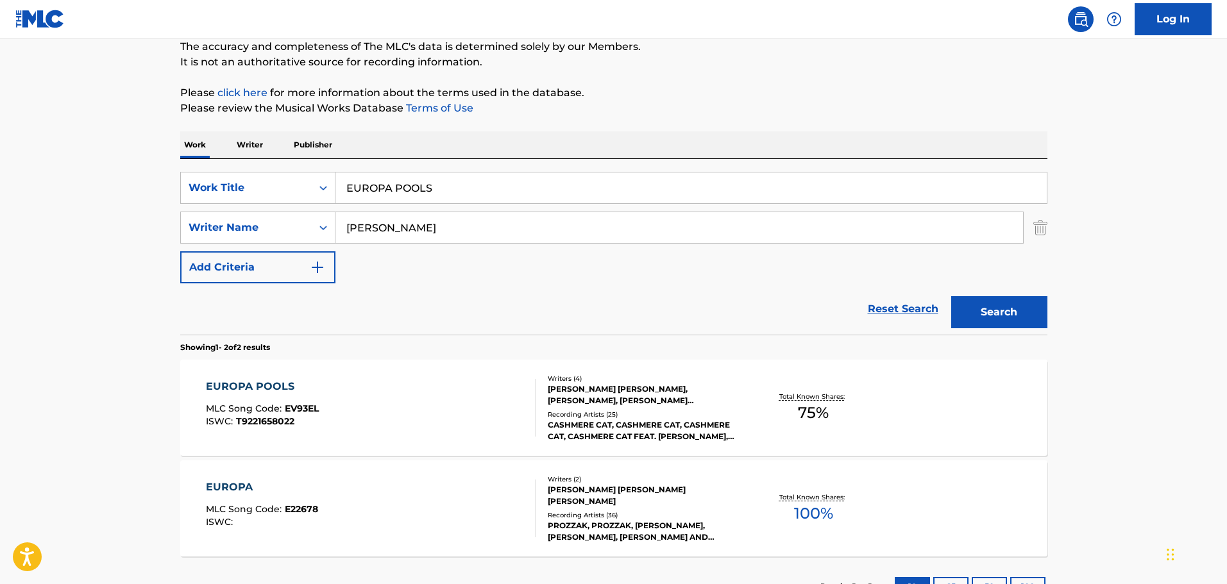
click at [269, 382] on div "EUROPA POOLS" at bounding box center [262, 386] width 113 height 15
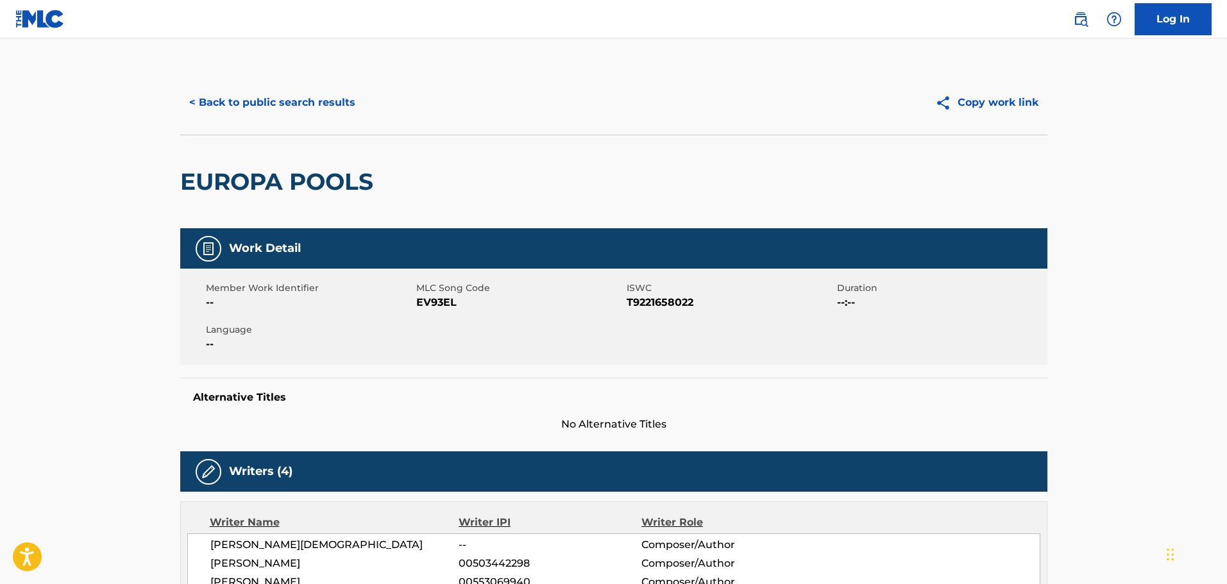
click at [316, 95] on button "< Back to public search results" at bounding box center [272, 103] width 184 height 32
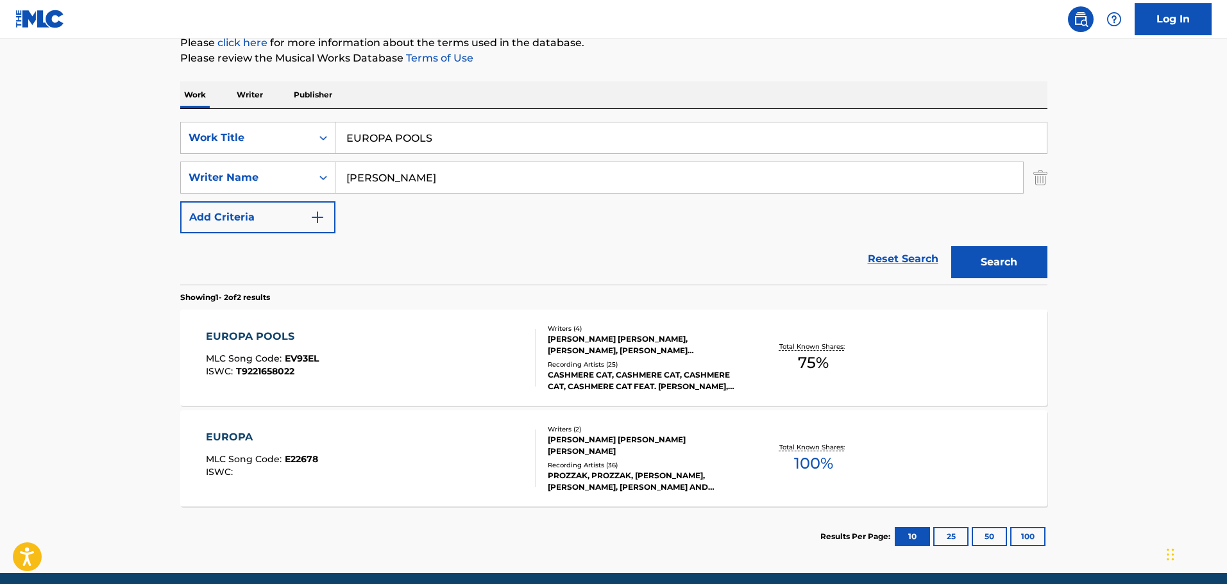
scroll to position [214, 0]
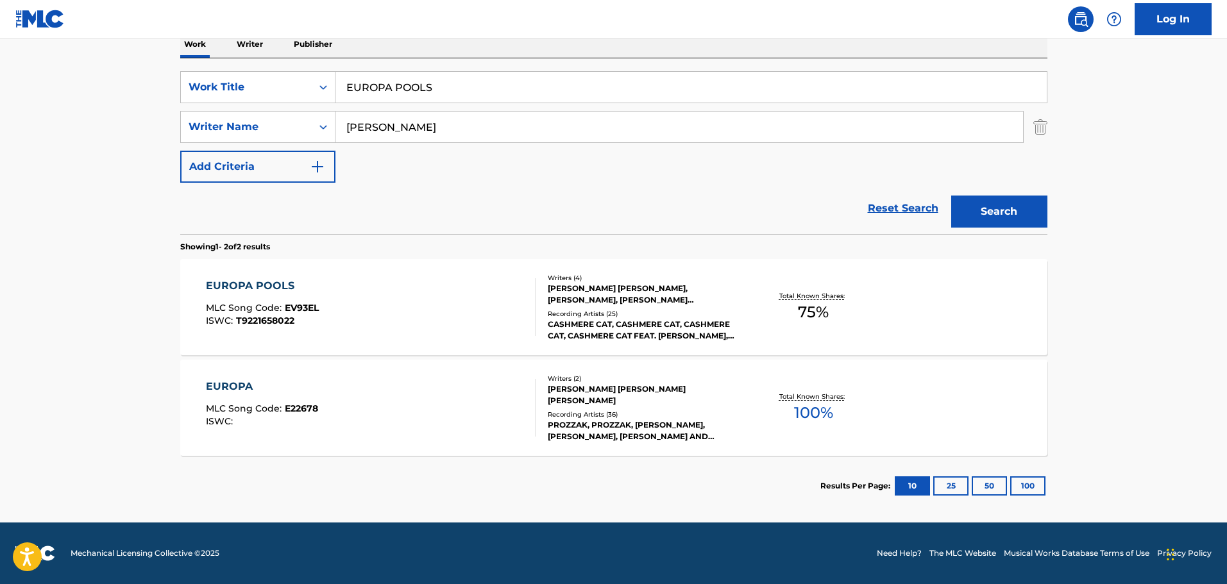
click at [386, 91] on input "EUROPA POOLS" at bounding box center [690, 87] width 711 height 31
paste input "VERYTHING"
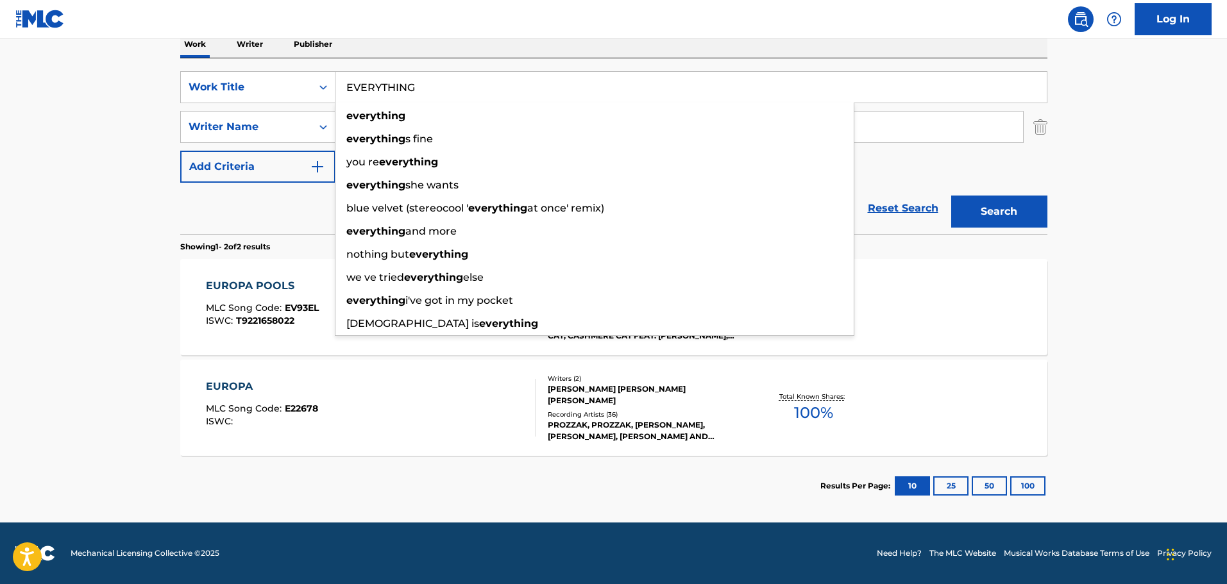
type input "EVERYTHING"
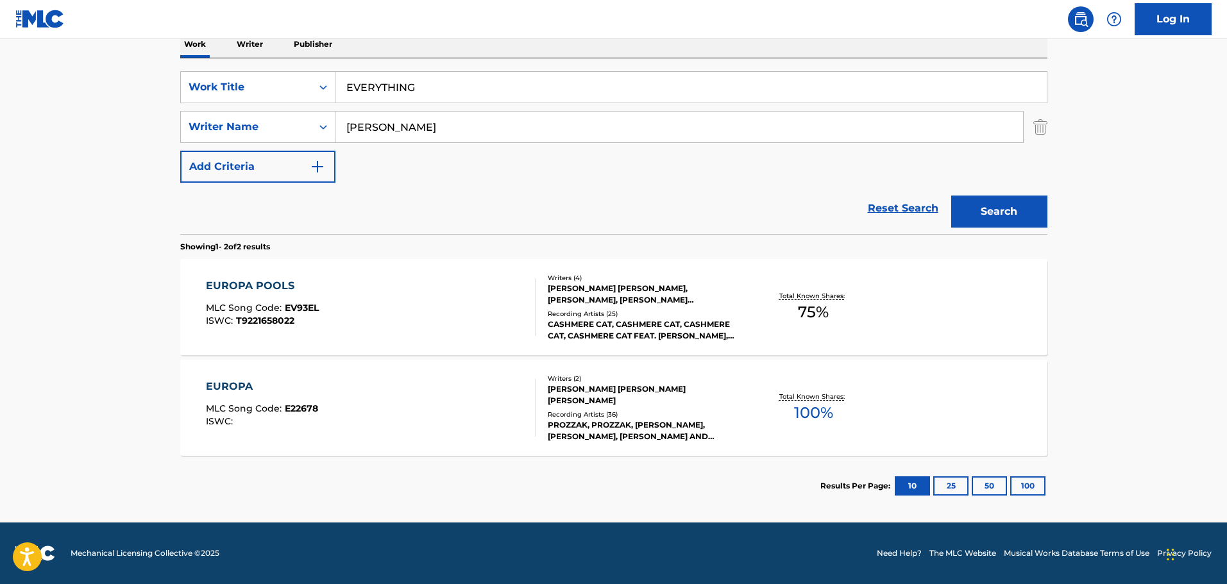
click at [1028, 212] on button "Search" at bounding box center [999, 212] width 96 height 32
